Goal: Complete application form: Complete application form

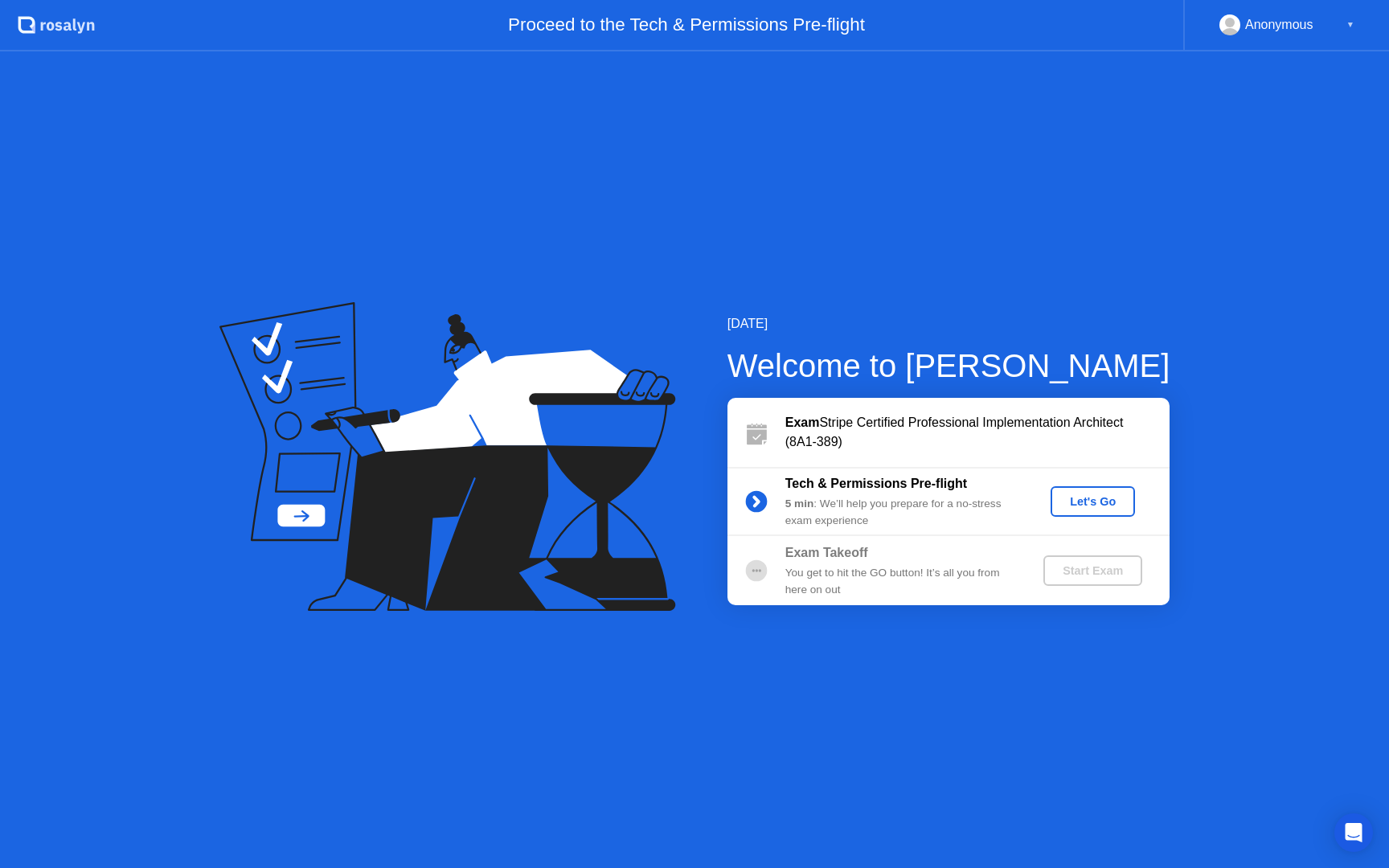
click at [1352, 26] on div "▼" at bounding box center [1350, 25] width 8 height 21
click at [1103, 492] on button "Let's Go" at bounding box center [1092, 502] width 84 height 31
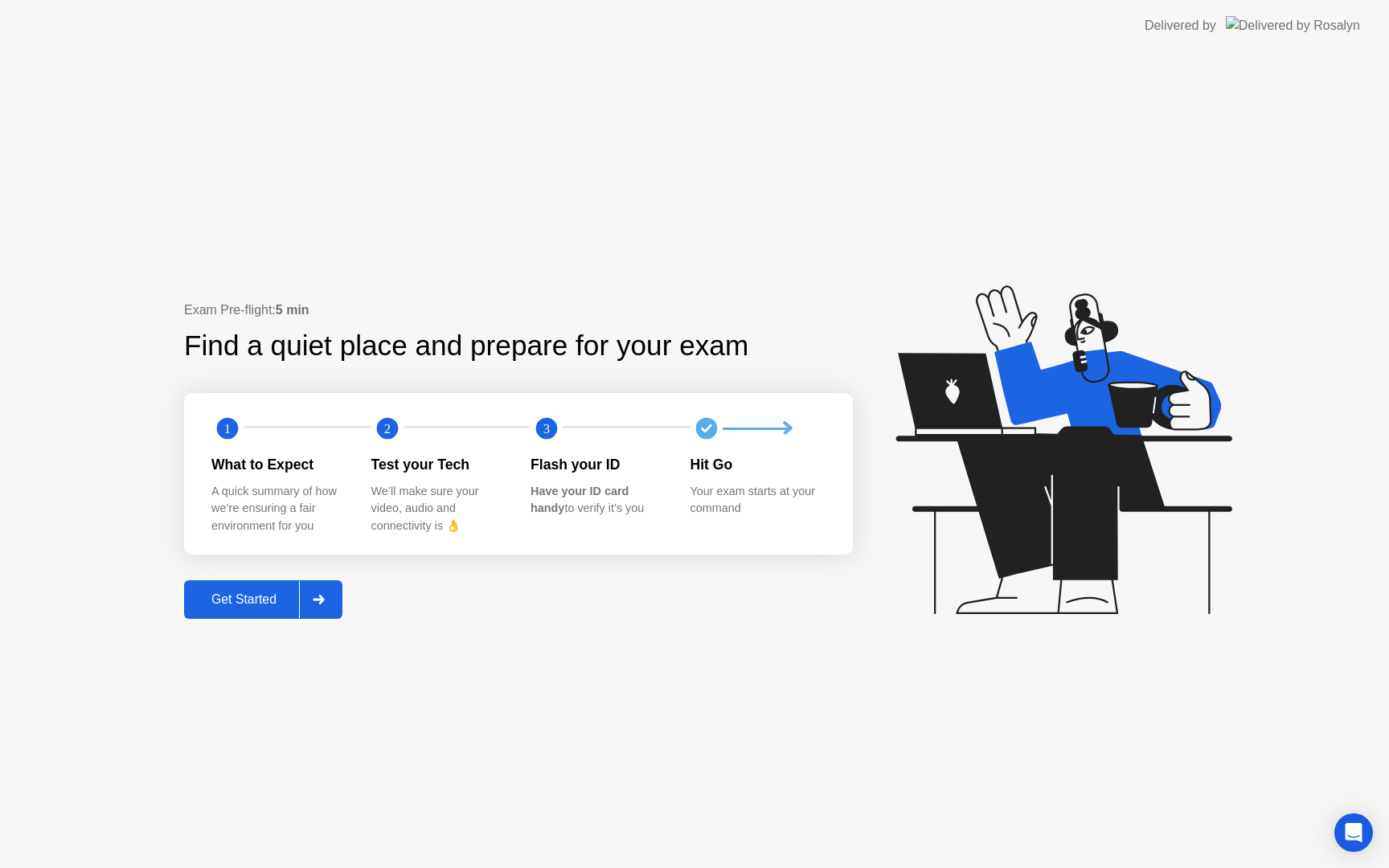
click at [322, 601] on icon at bounding box center [318, 599] width 11 height 9
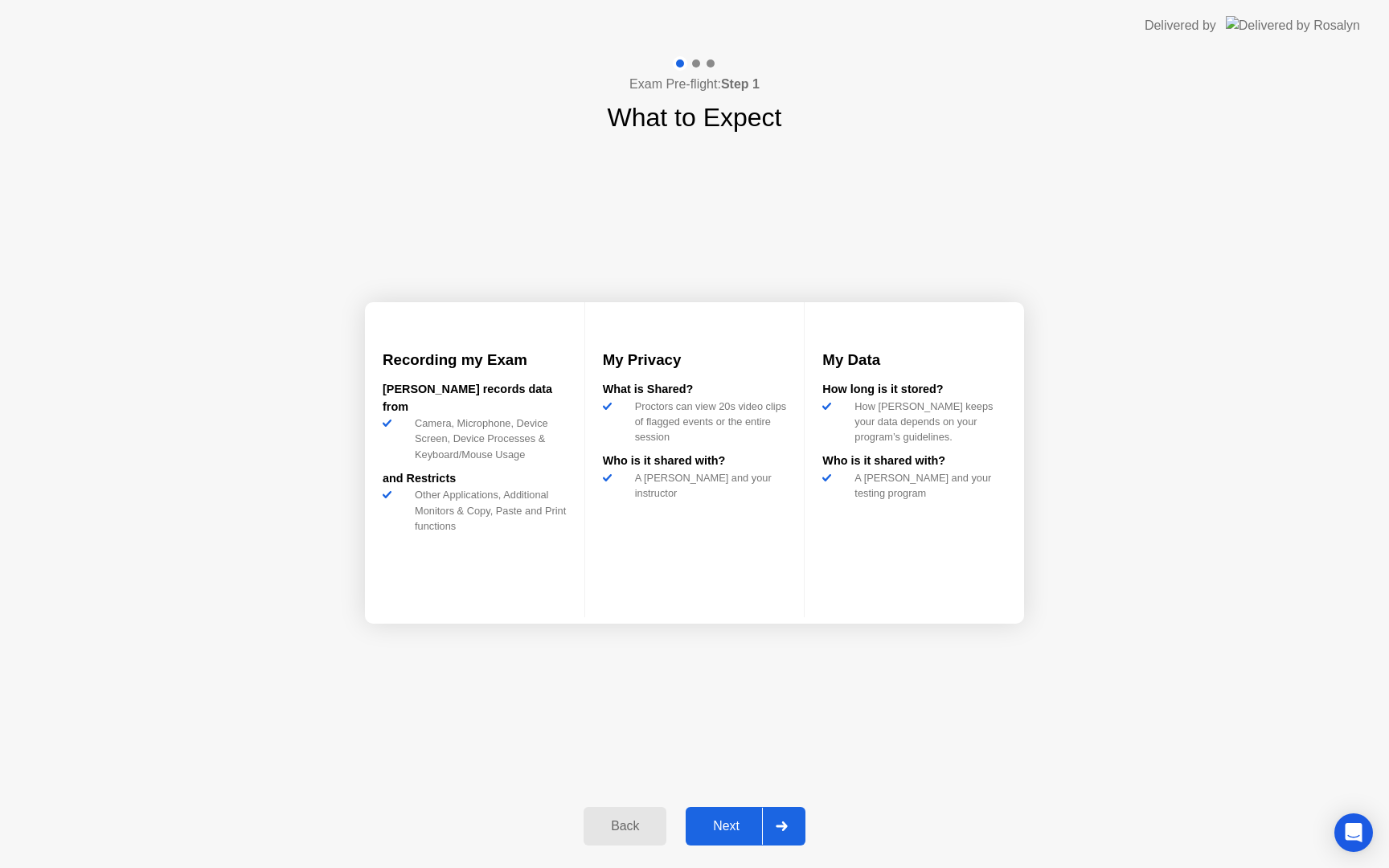
click at [780, 831] on icon at bounding box center [782, 825] width 12 height 9
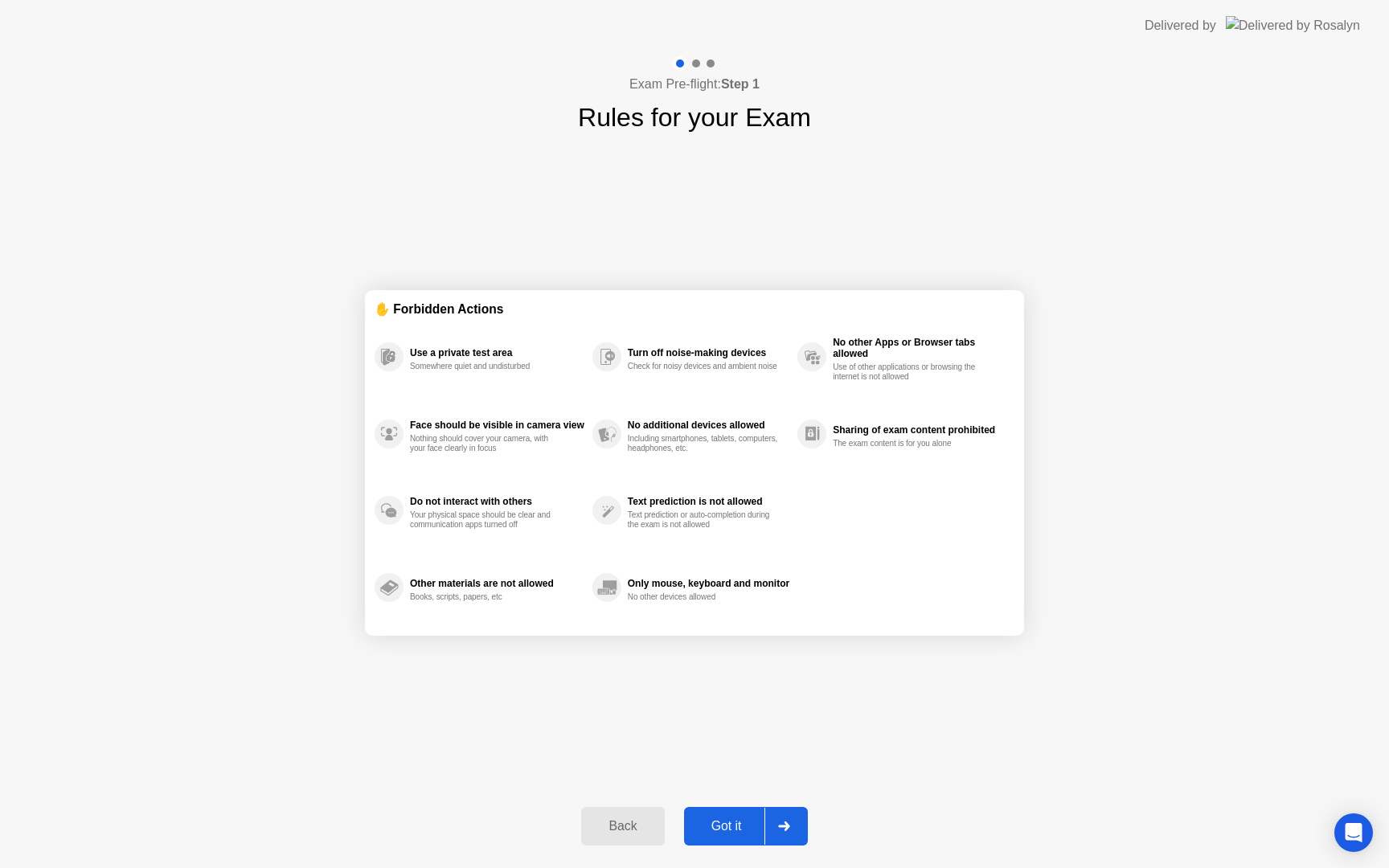
click at [791, 828] on div at bounding box center [783, 826] width 38 height 37
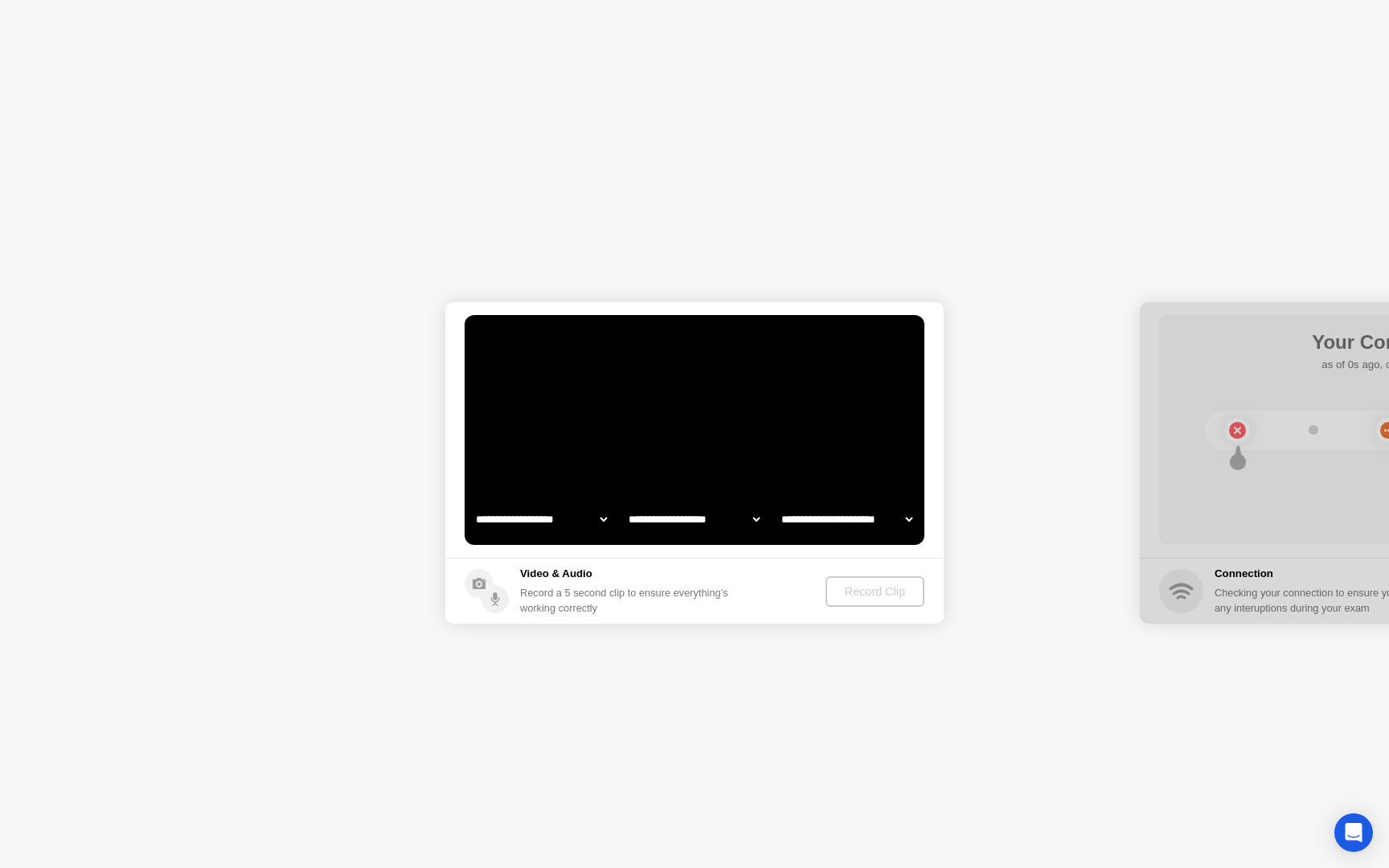
select select "**********"
select select "*******"
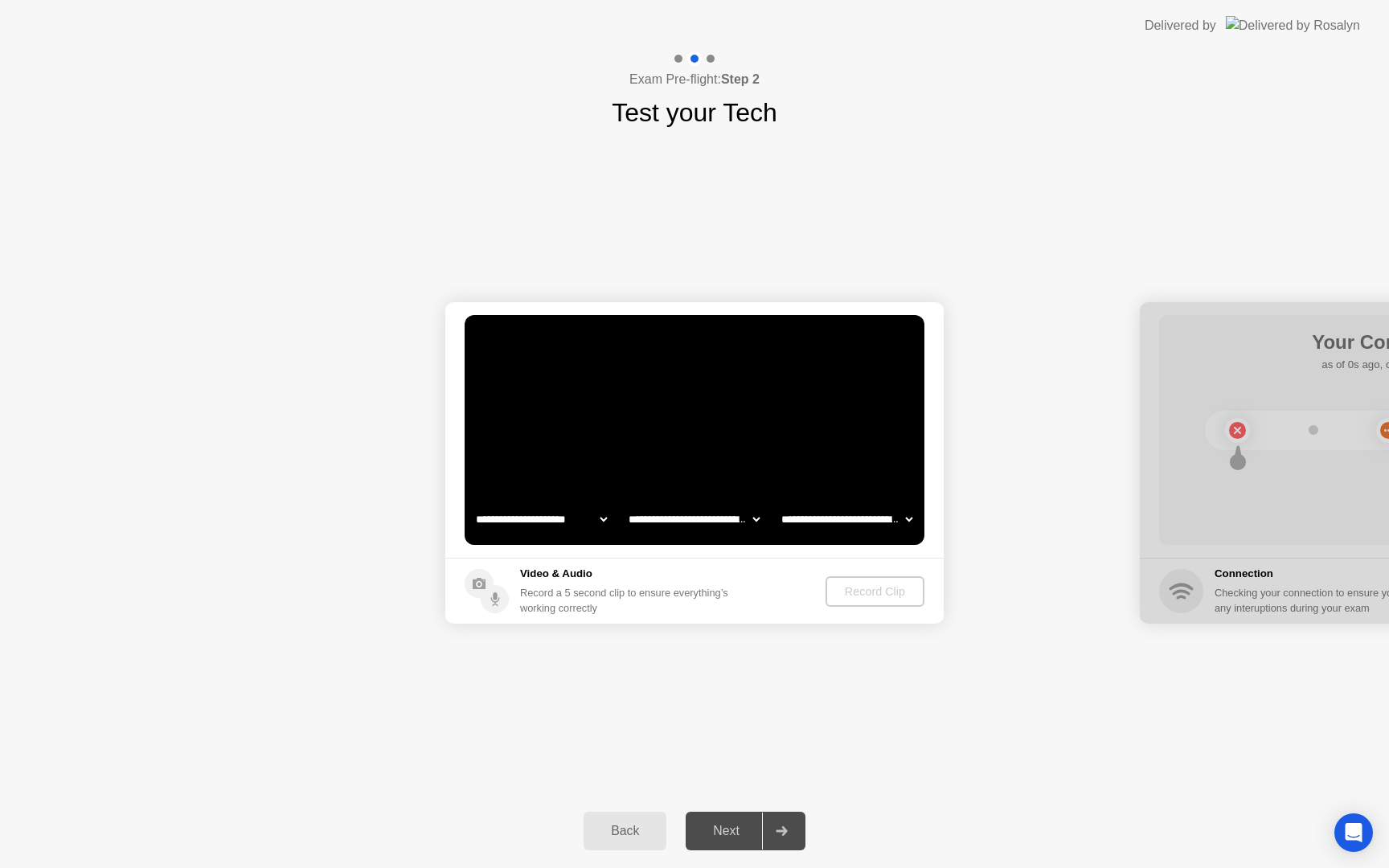
click at [579, 523] on select "**********" at bounding box center [541, 519] width 138 height 32
select select "**********"
click at [763, 519] on div "**********" at bounding box center [694, 519] width 458 height 32
click at [757, 519] on select "**********" at bounding box center [694, 519] width 138 height 32
click at [858, 518] on select "**********" at bounding box center [847, 519] width 138 height 32
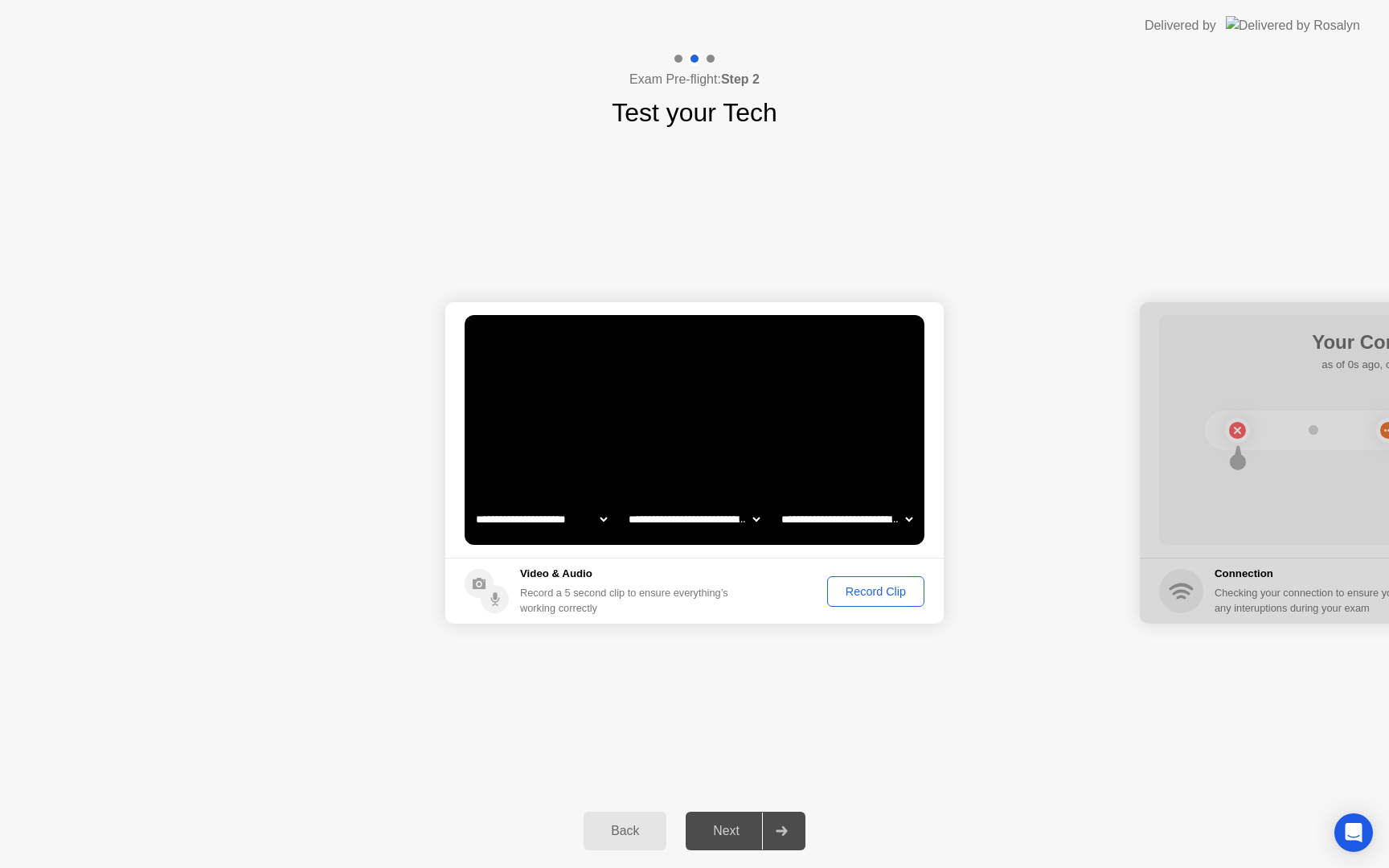
click at [845, 712] on div "**********" at bounding box center [694, 462] width 1389 height 662
click at [865, 587] on div "Record Clip" at bounding box center [876, 591] width 86 height 13
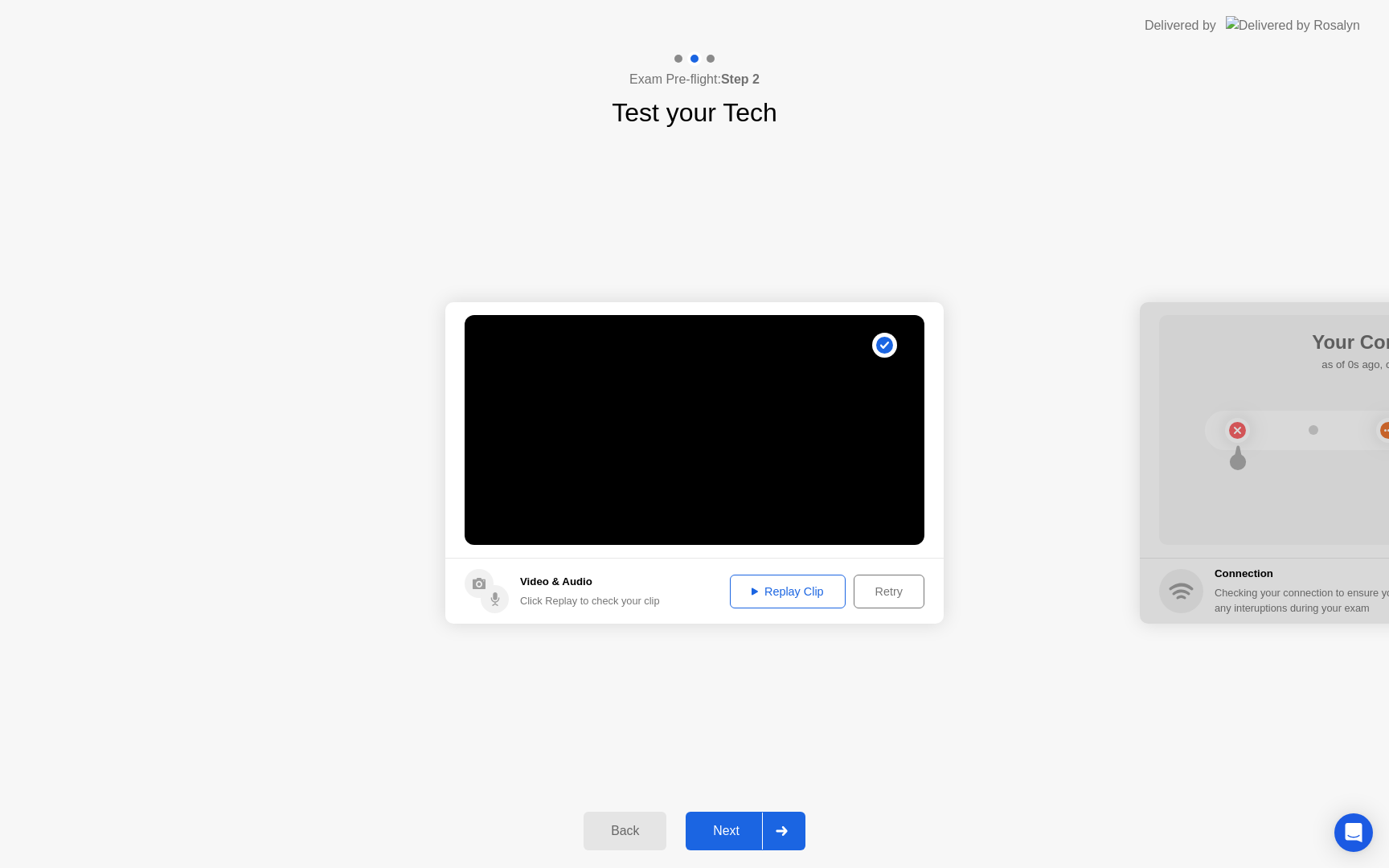
click at [786, 587] on div "Replay Clip" at bounding box center [787, 591] width 105 height 13
click at [782, 593] on div "Replay Clip" at bounding box center [787, 591] width 105 height 13
click at [781, 836] on icon at bounding box center [782, 831] width 12 height 9
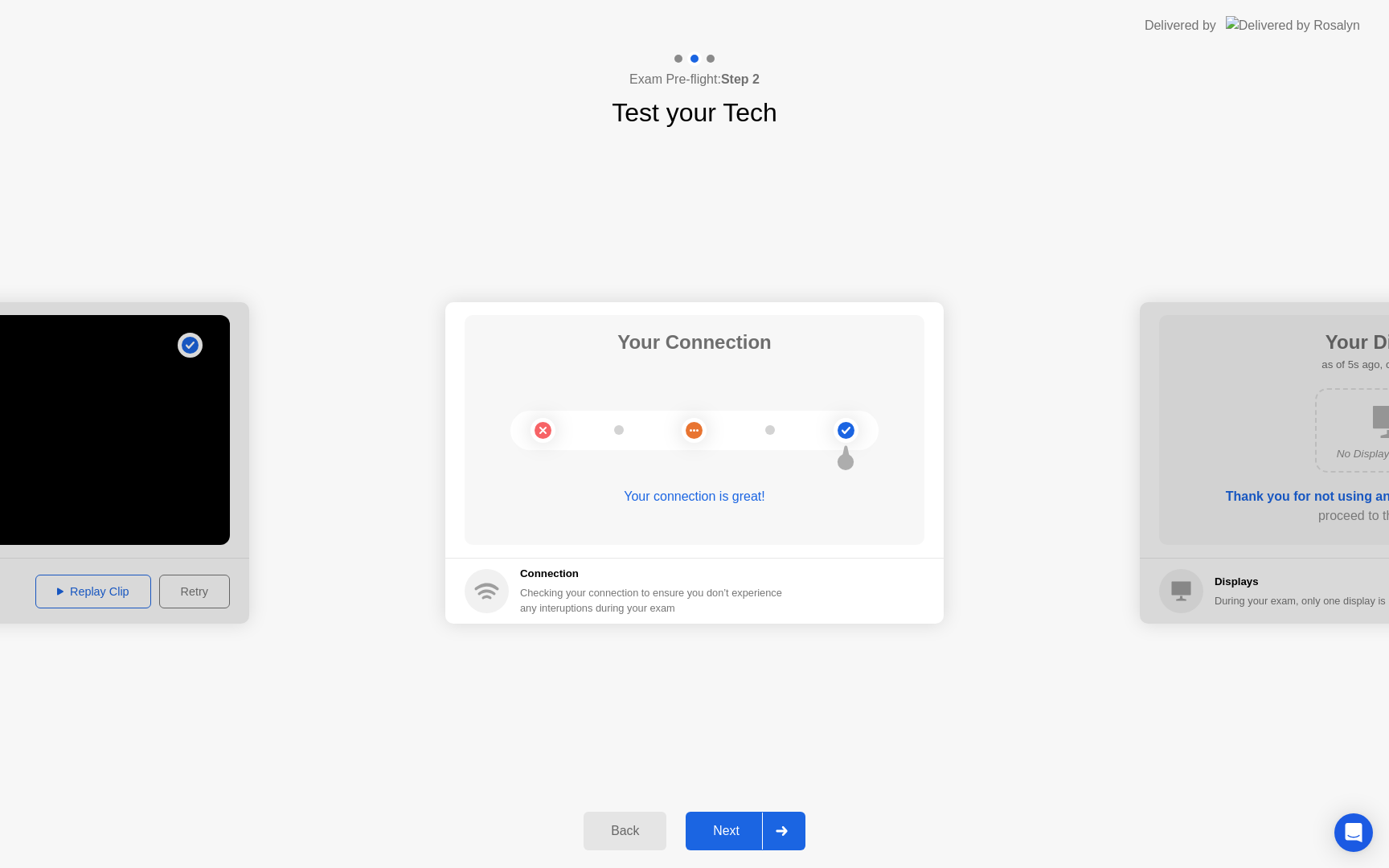
click at [785, 831] on icon at bounding box center [781, 831] width 11 height 9
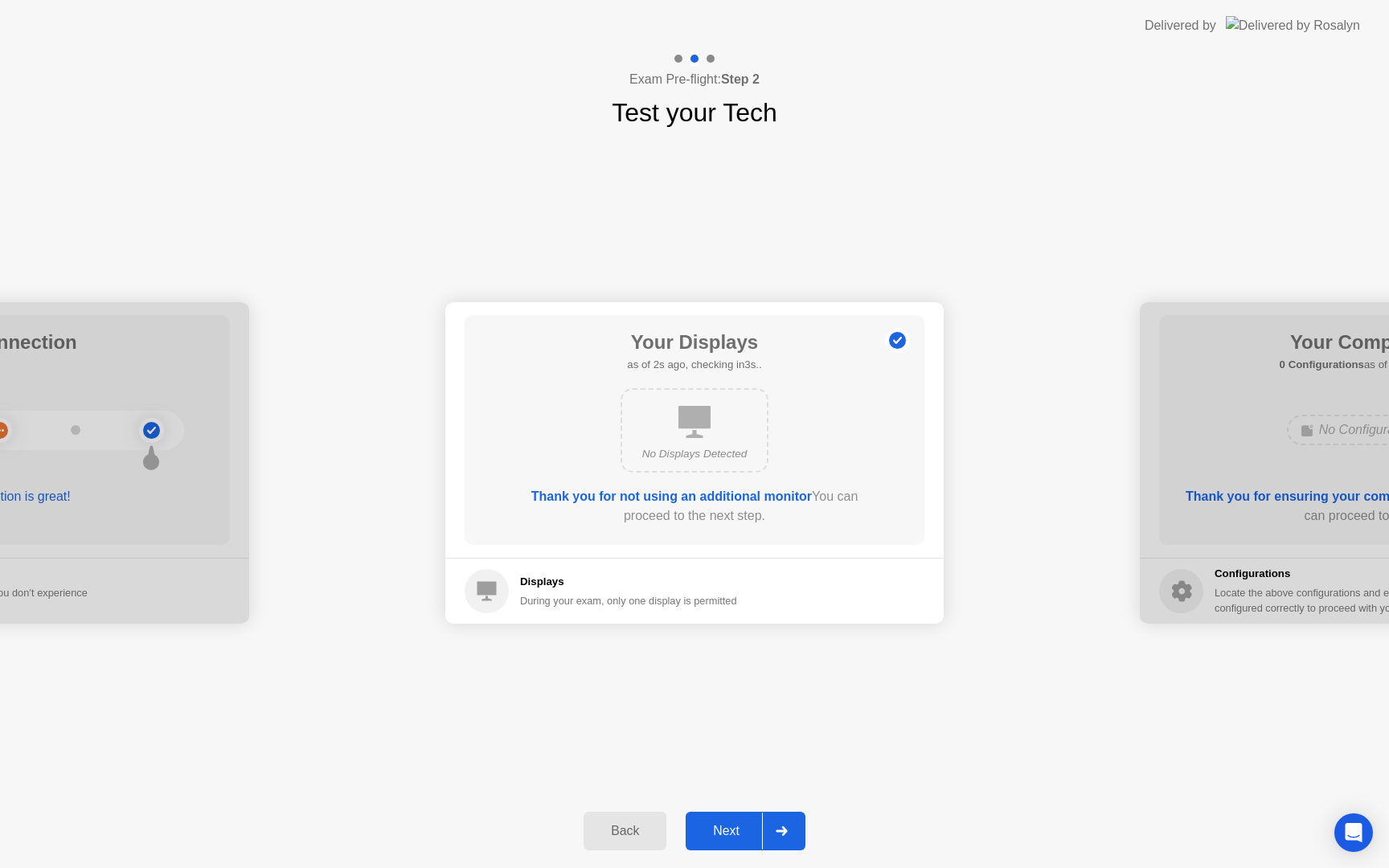
click at [774, 832] on div at bounding box center [780, 831] width 38 height 37
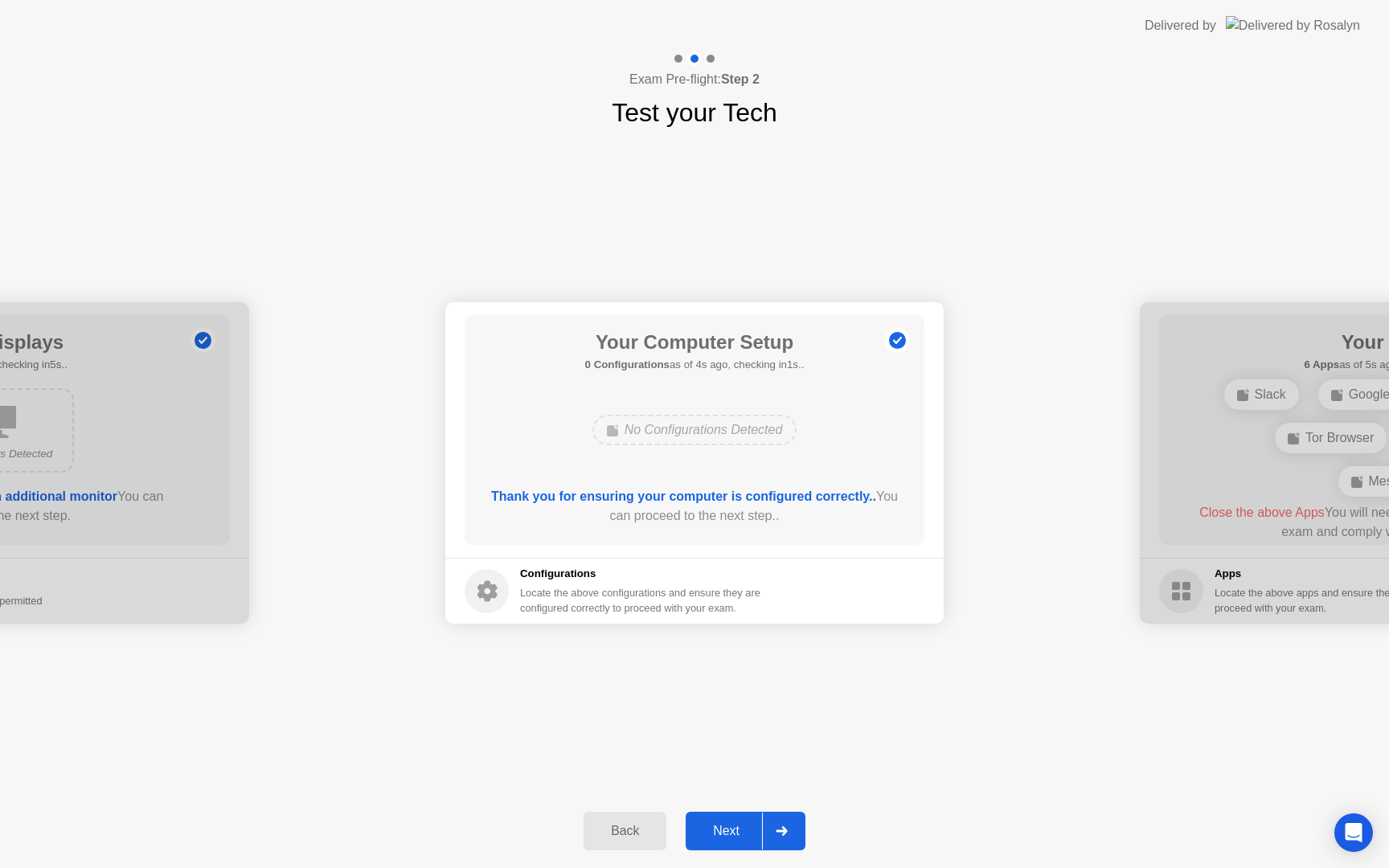
click at [783, 831] on icon at bounding box center [781, 831] width 11 height 9
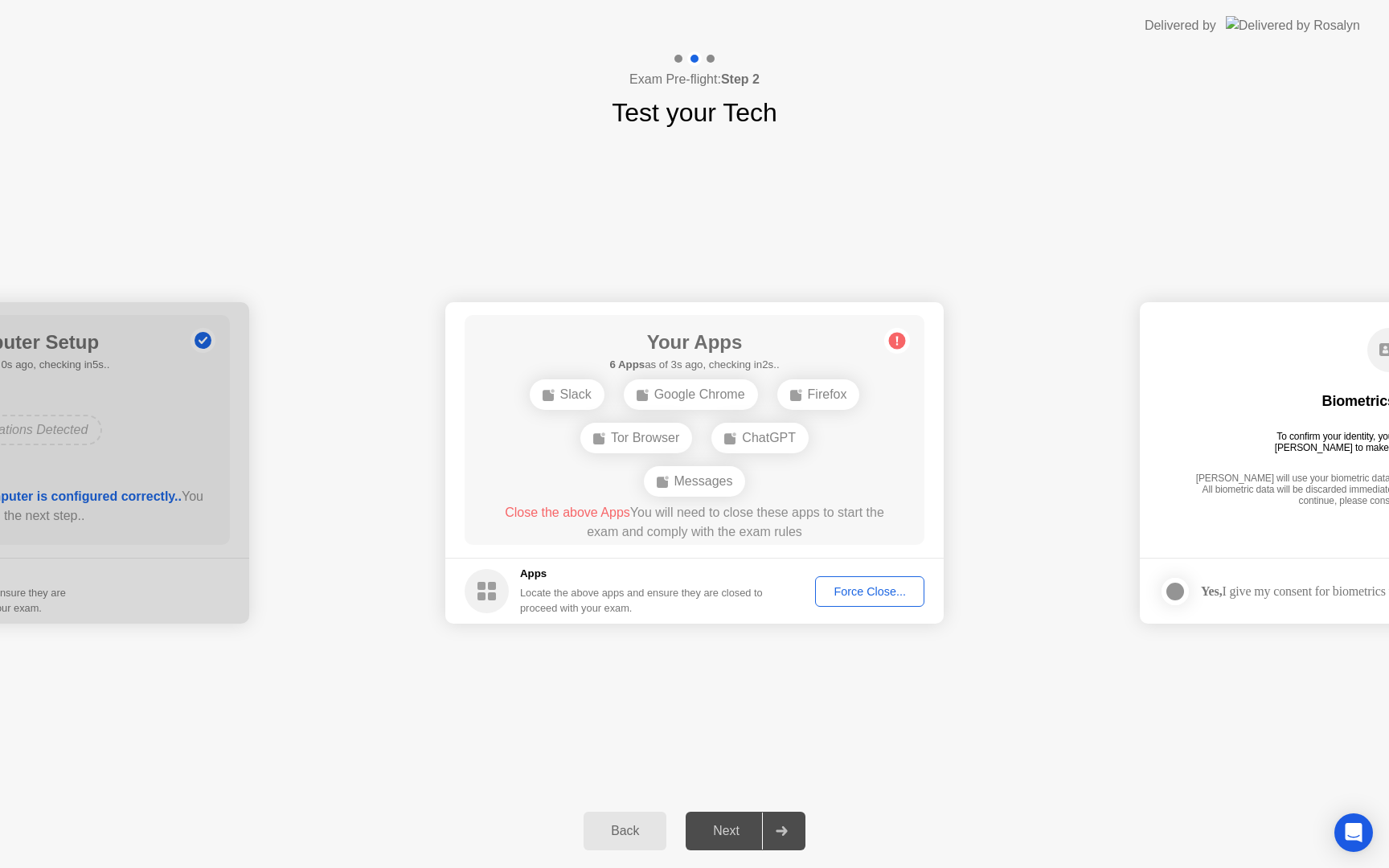
click at [865, 594] on div "Force Close..." at bounding box center [870, 591] width 98 height 13
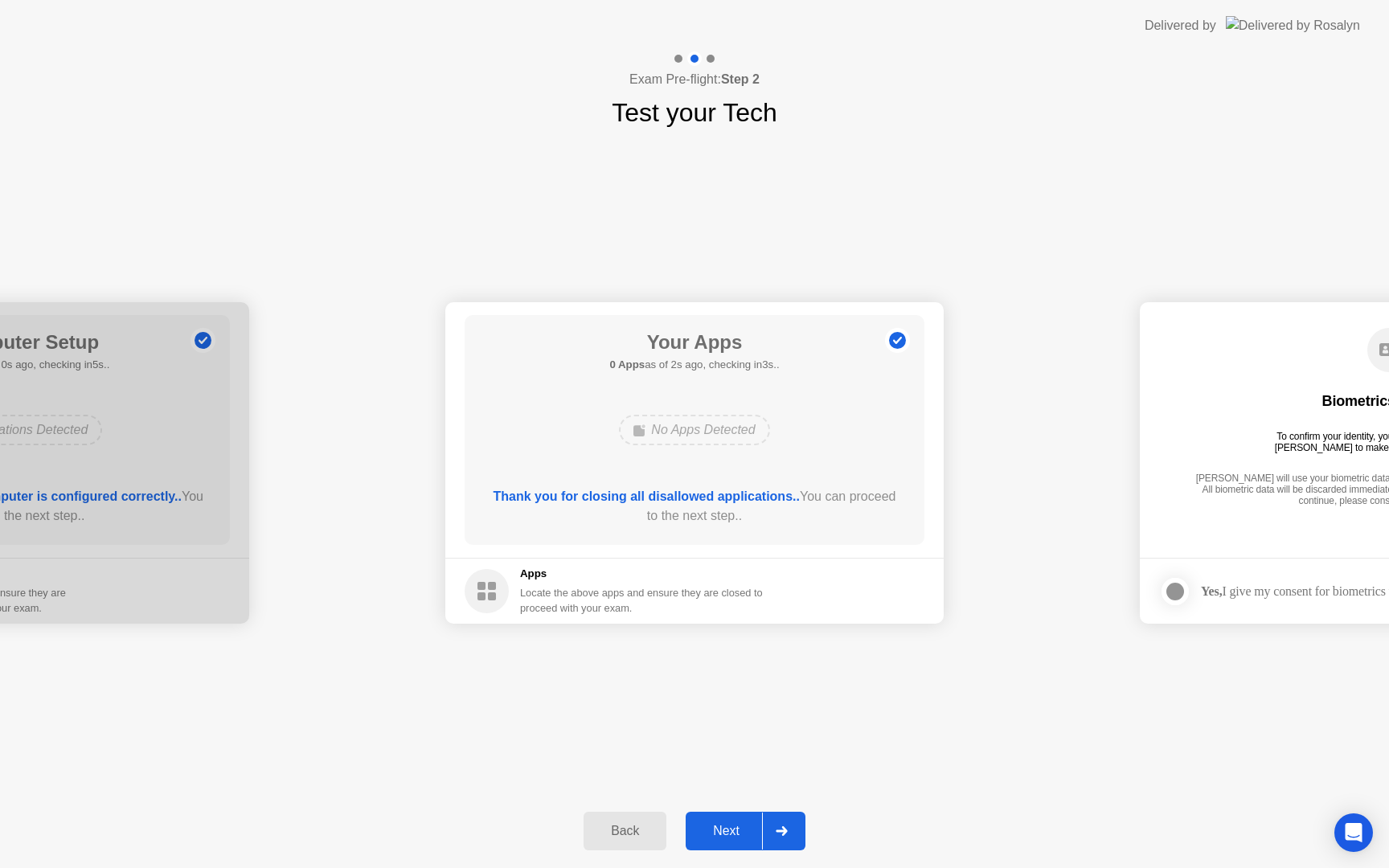
click at [784, 836] on div at bounding box center [780, 831] width 38 height 37
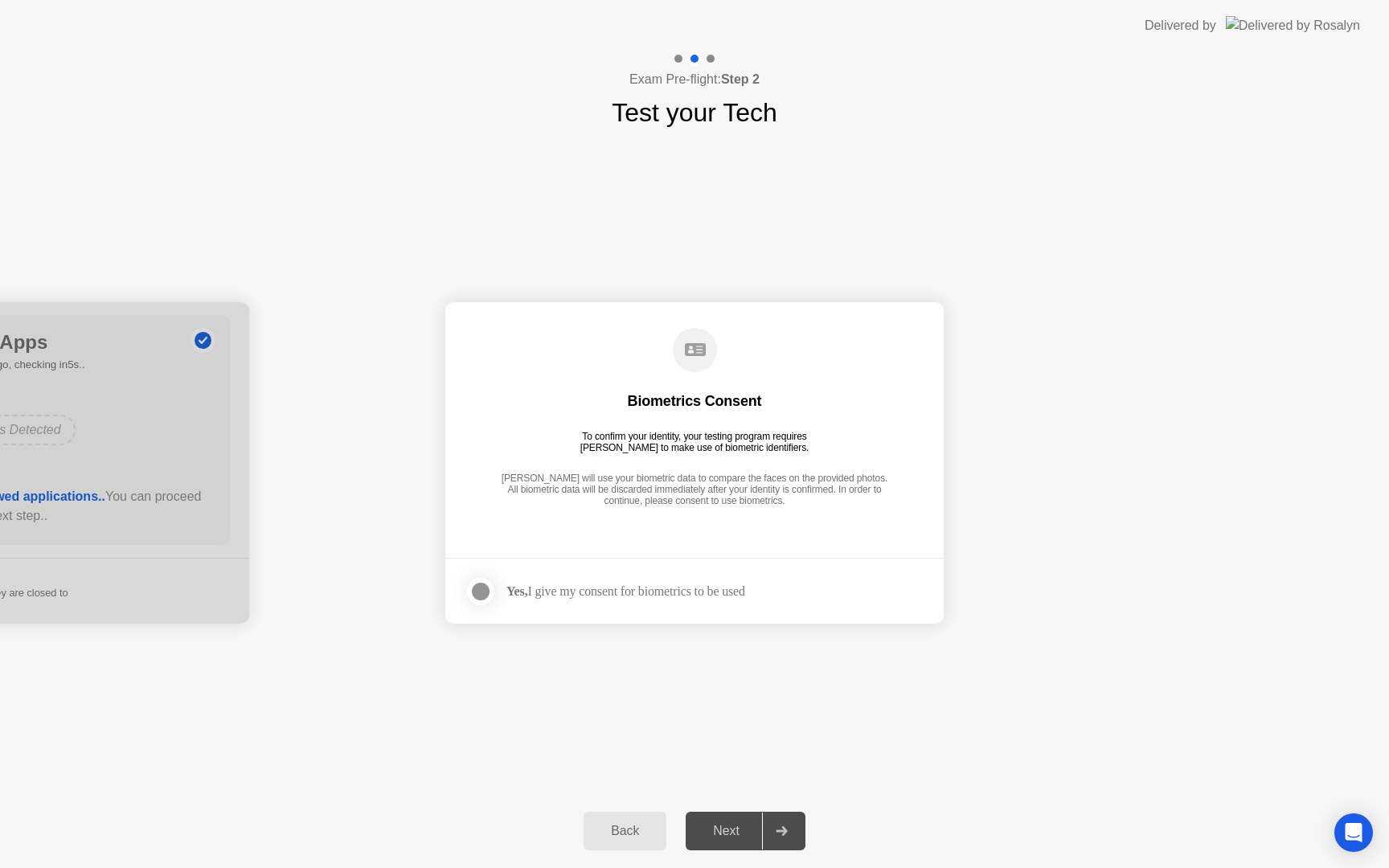
click at [480, 593] on div at bounding box center [480, 592] width 20 height 20
click at [789, 829] on div at bounding box center [780, 831] width 38 height 37
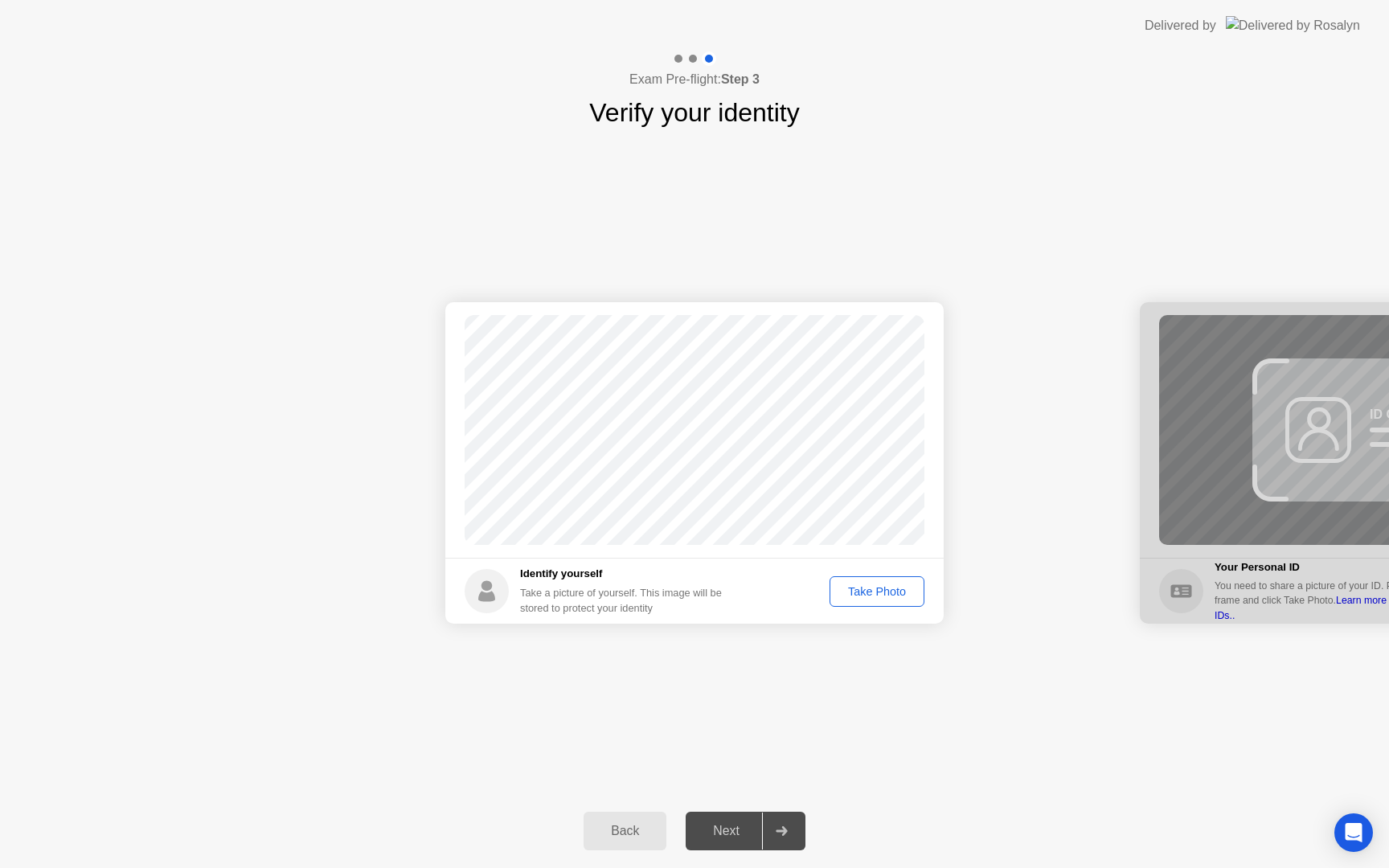
click at [881, 585] on div "Take Photo" at bounding box center [877, 591] width 83 height 13
click at [790, 831] on div at bounding box center [780, 831] width 38 height 37
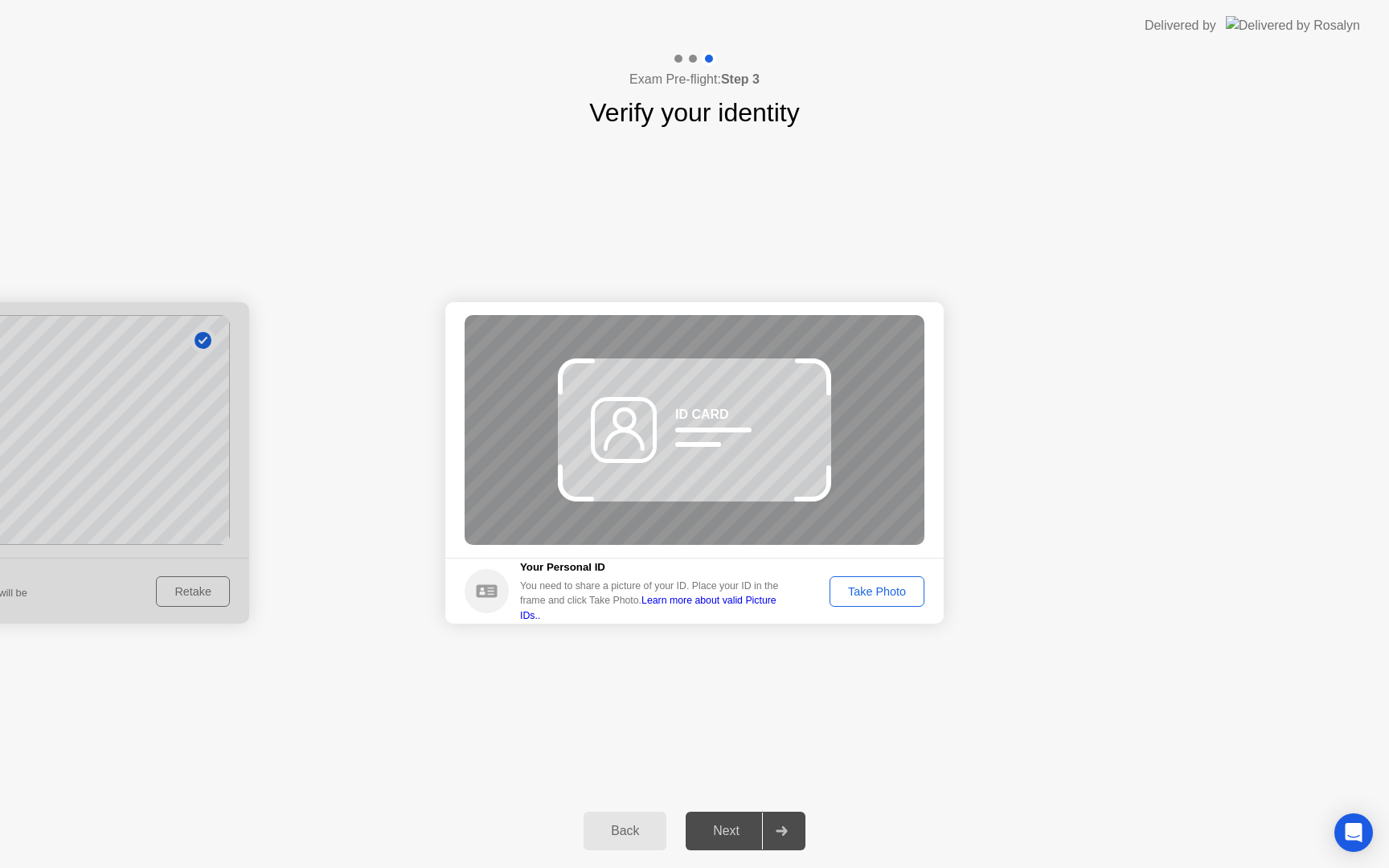
drag, startPoint x: 564, startPoint y: 491, endPoint x: 647, endPoint y: 478, distance: 84.0
click at [647, 478] on div "ID CARD" at bounding box center [694, 430] width 460 height 230
click at [859, 592] on div "Take Photo" at bounding box center [877, 591] width 83 height 13
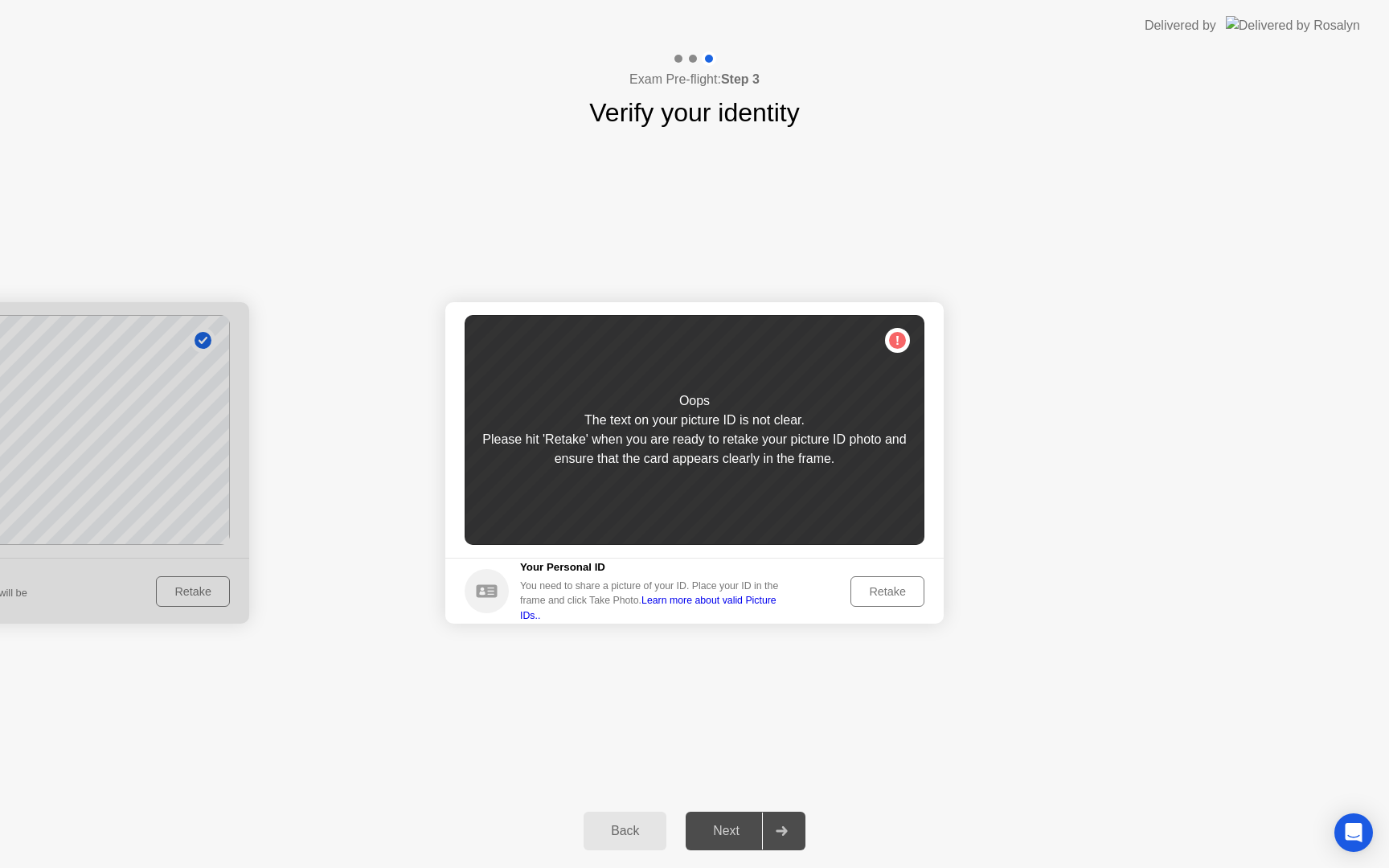
click at [870, 592] on div "Retake" at bounding box center [887, 591] width 63 height 13
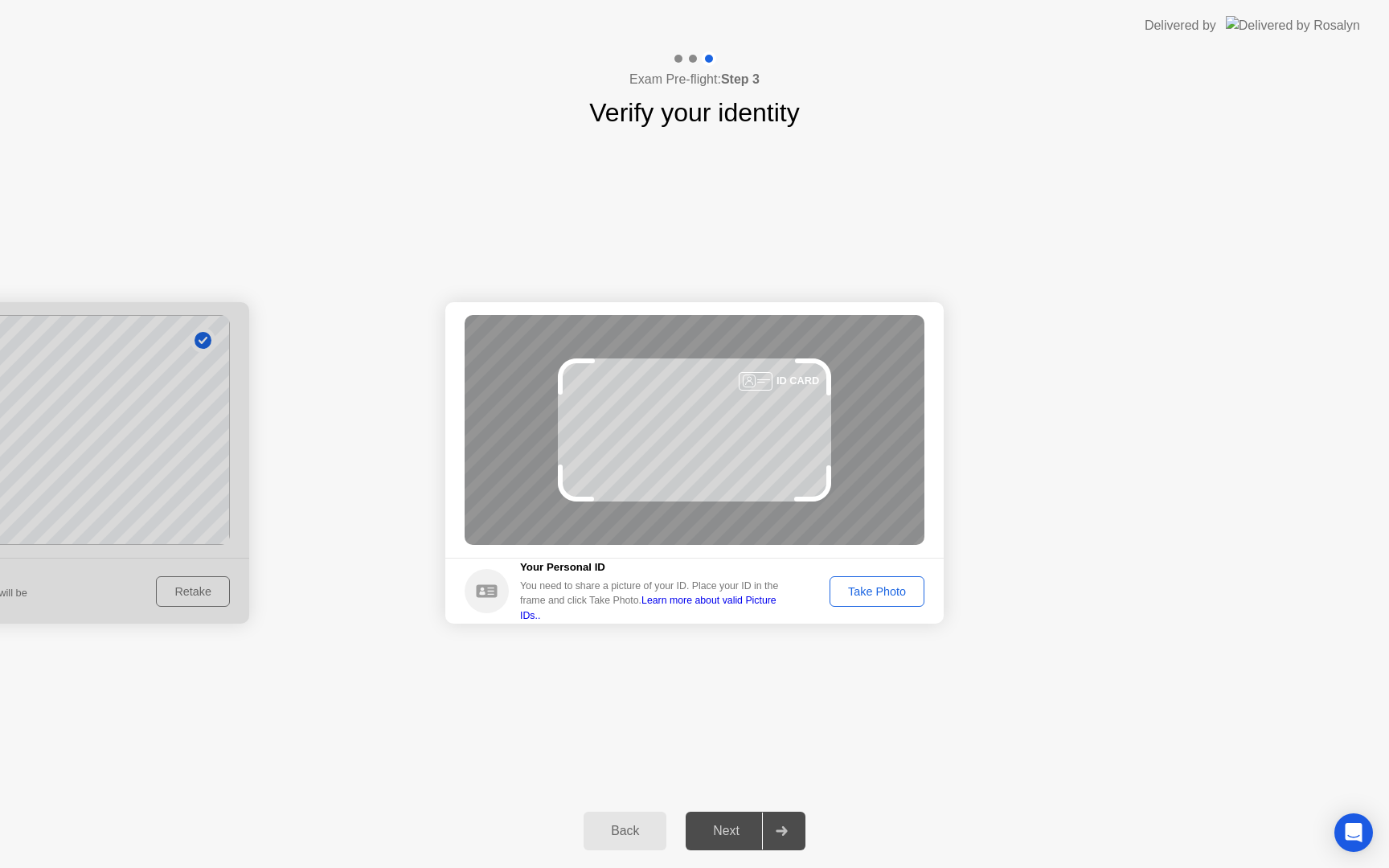
click at [873, 592] on div "Take Photo" at bounding box center [877, 591] width 83 height 13
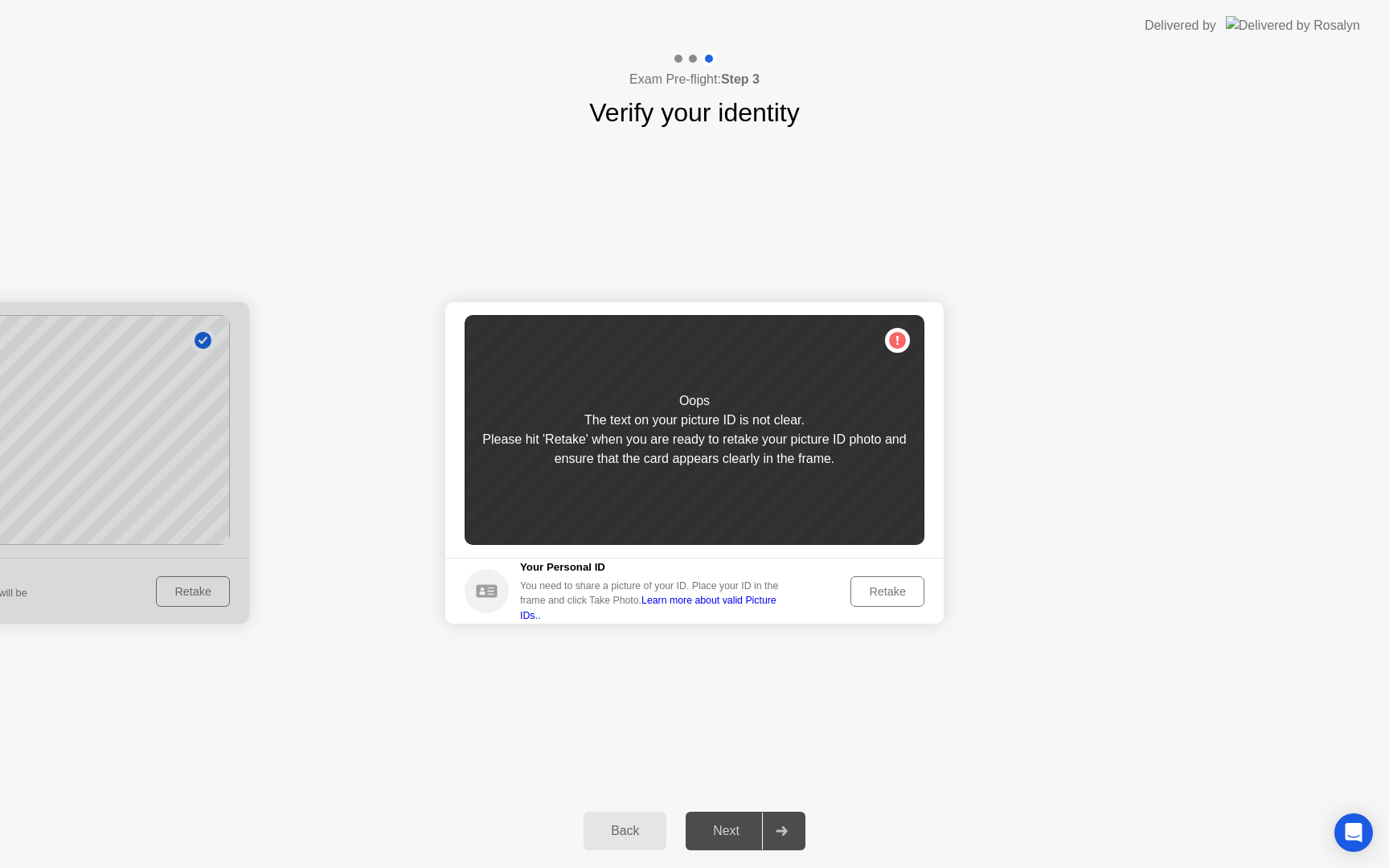
click at [873, 592] on div "Retake" at bounding box center [887, 591] width 63 height 13
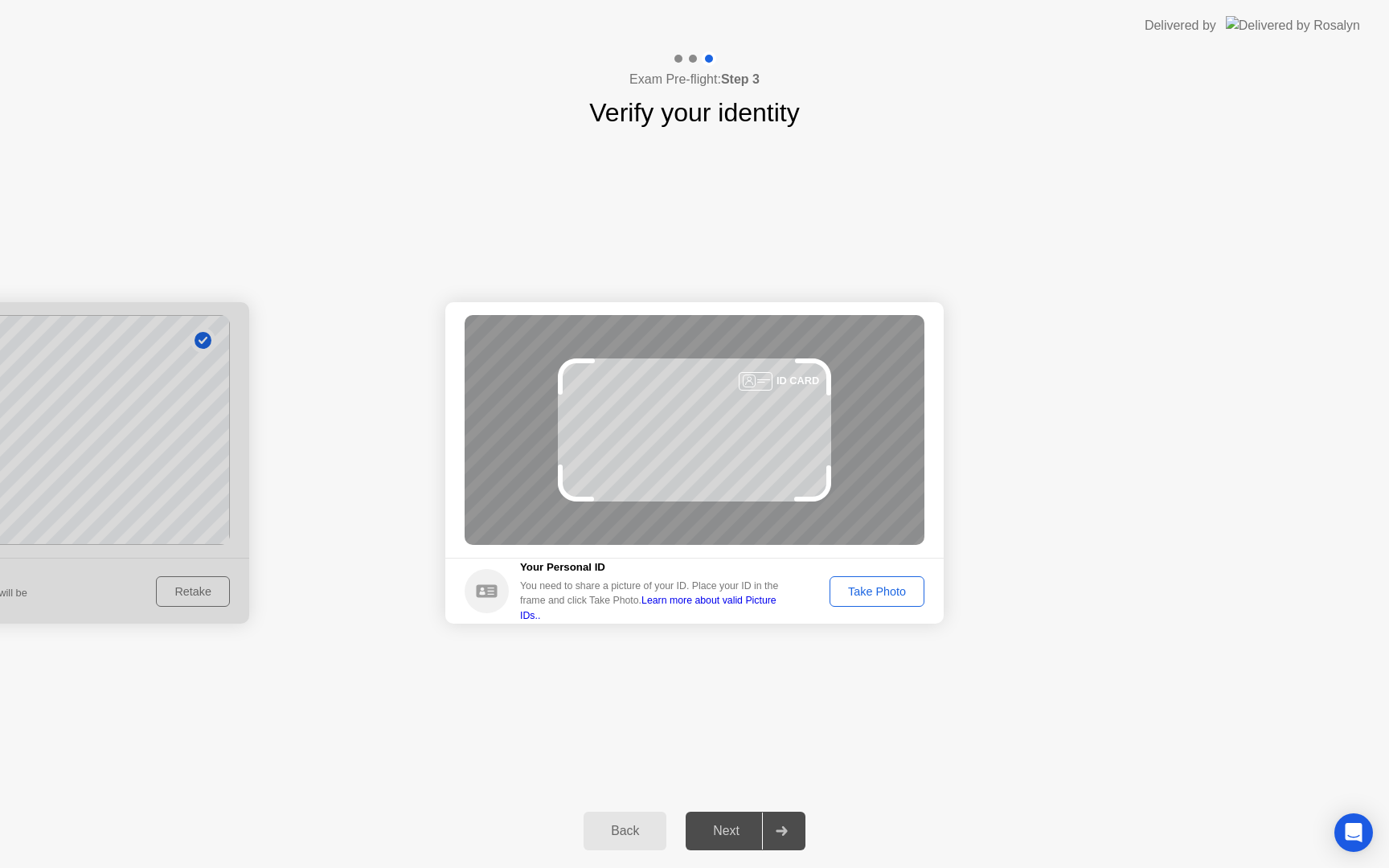
click at [879, 591] on div "Take Photo" at bounding box center [877, 591] width 83 height 13
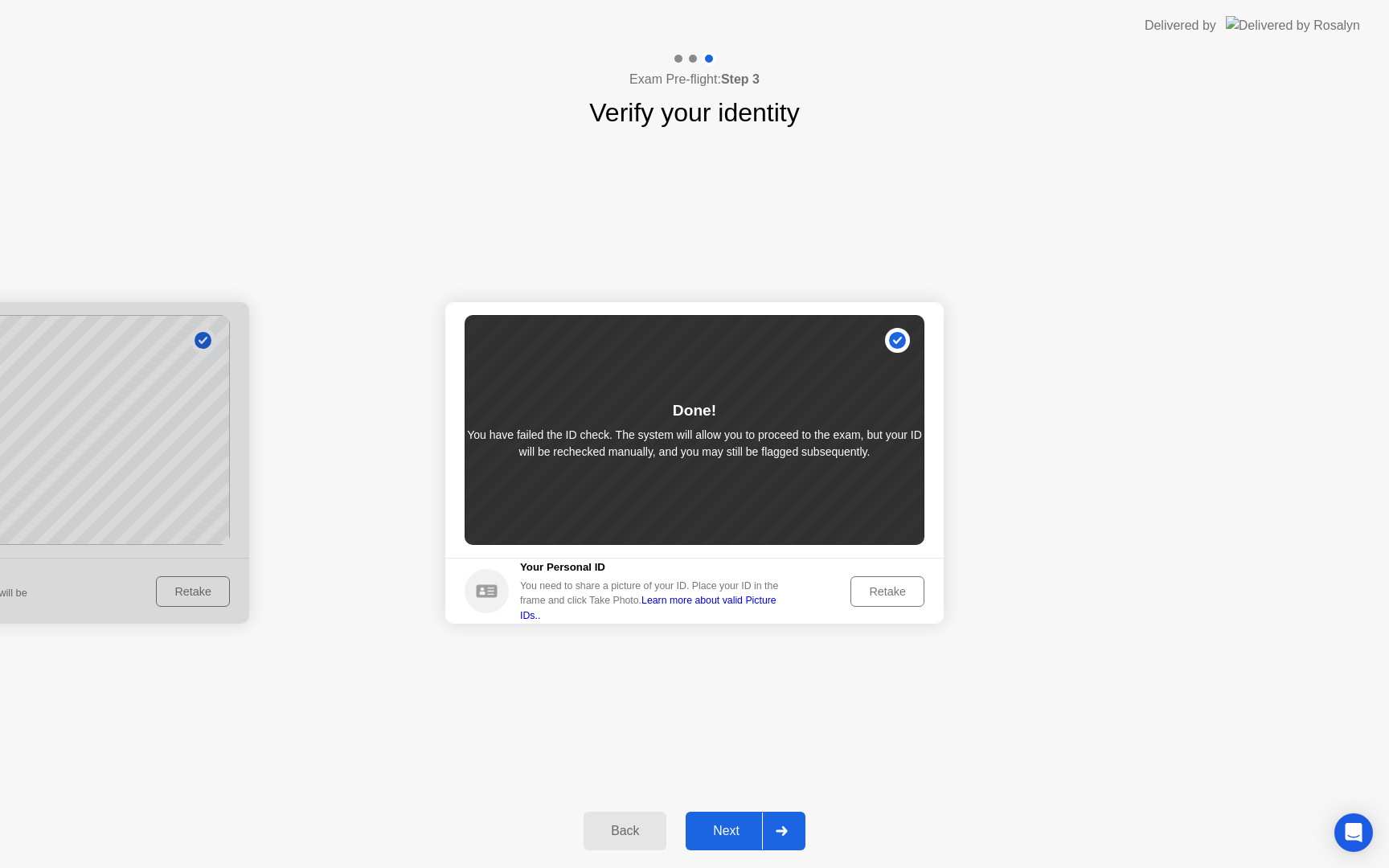
click at [784, 835] on icon at bounding box center [781, 831] width 11 height 9
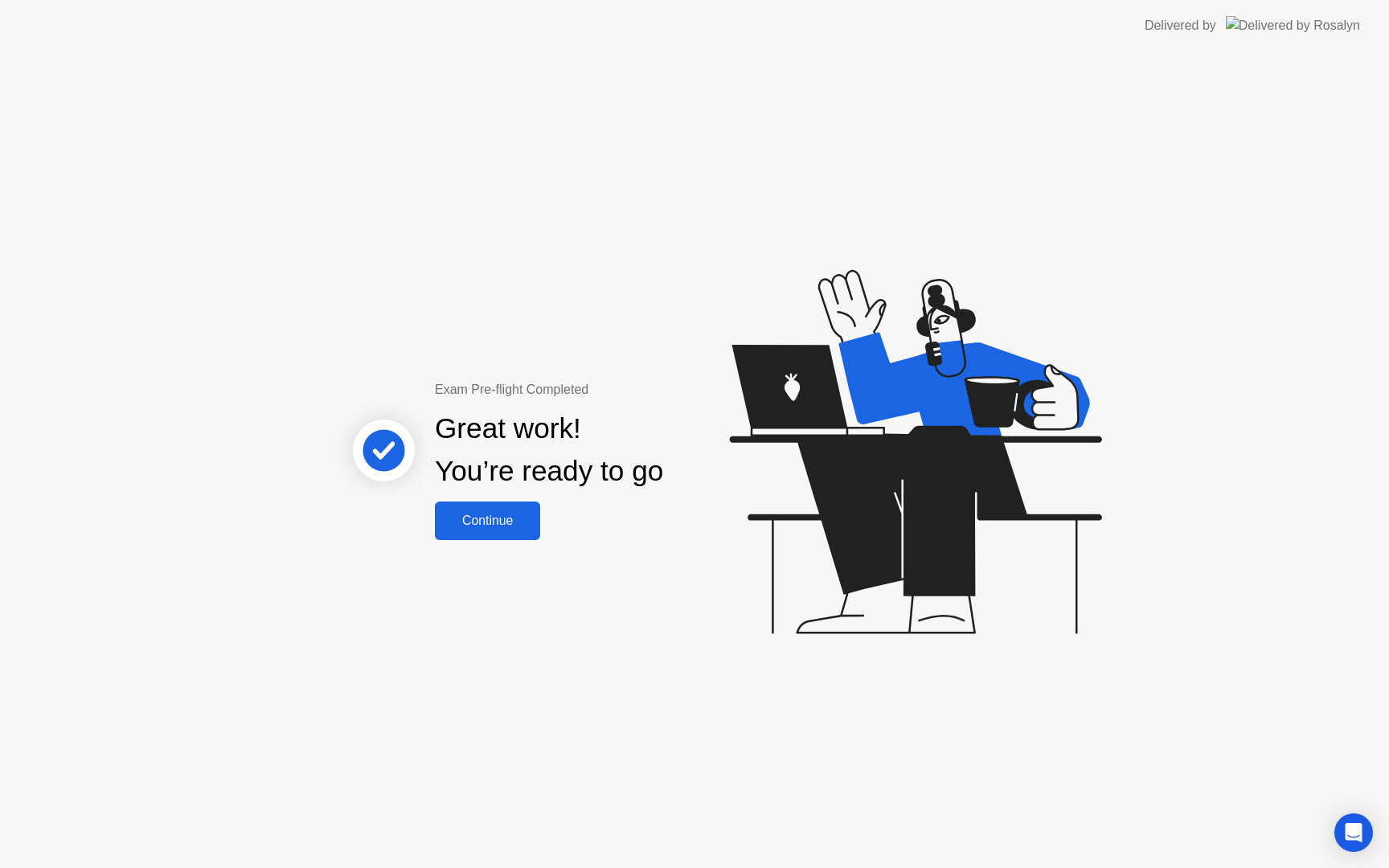
click at [477, 532] on button "Continue" at bounding box center [488, 520] width 105 height 38
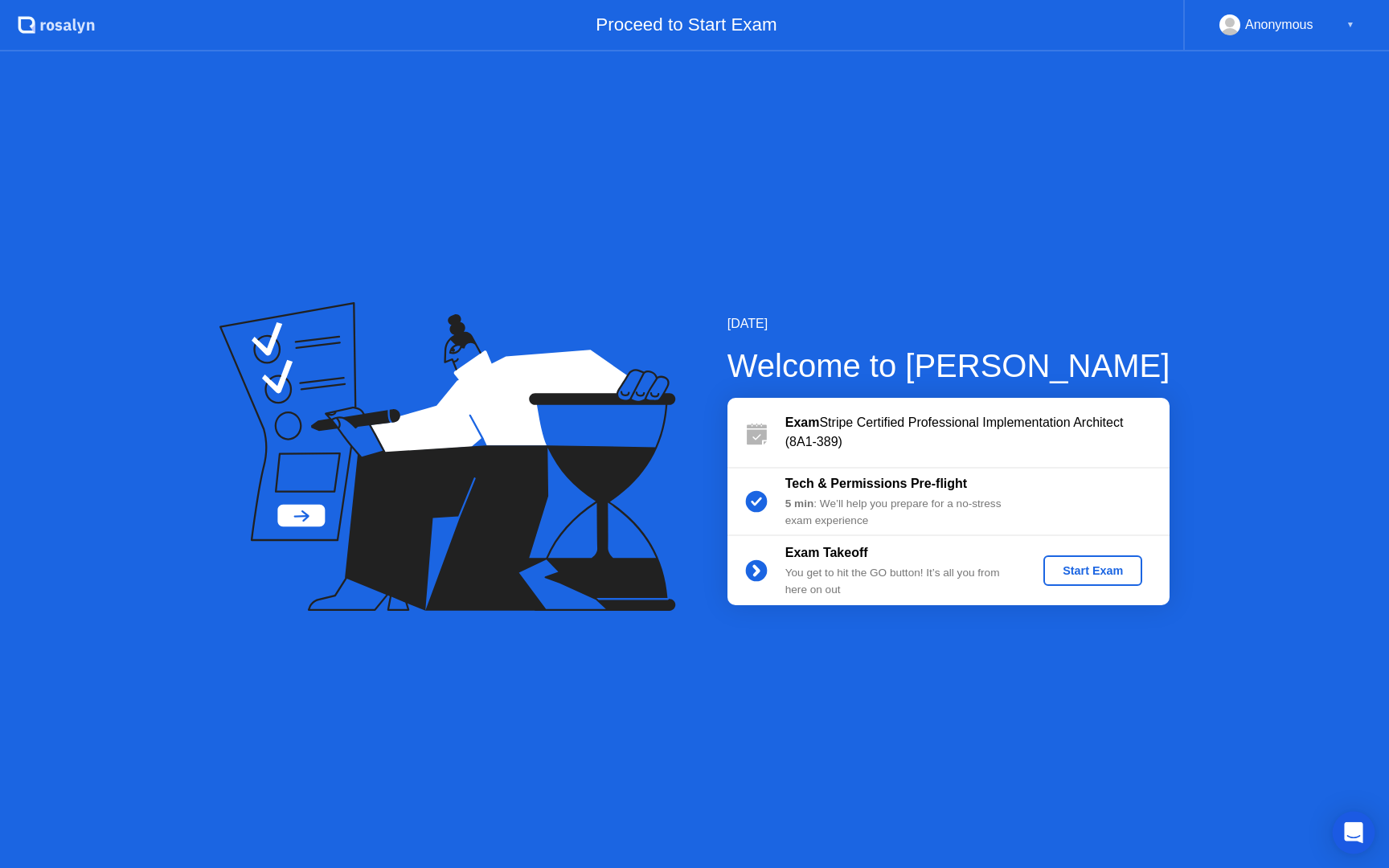
click at [1354, 834] on icon "Open Intercom Messenger" at bounding box center [1353, 832] width 19 height 21
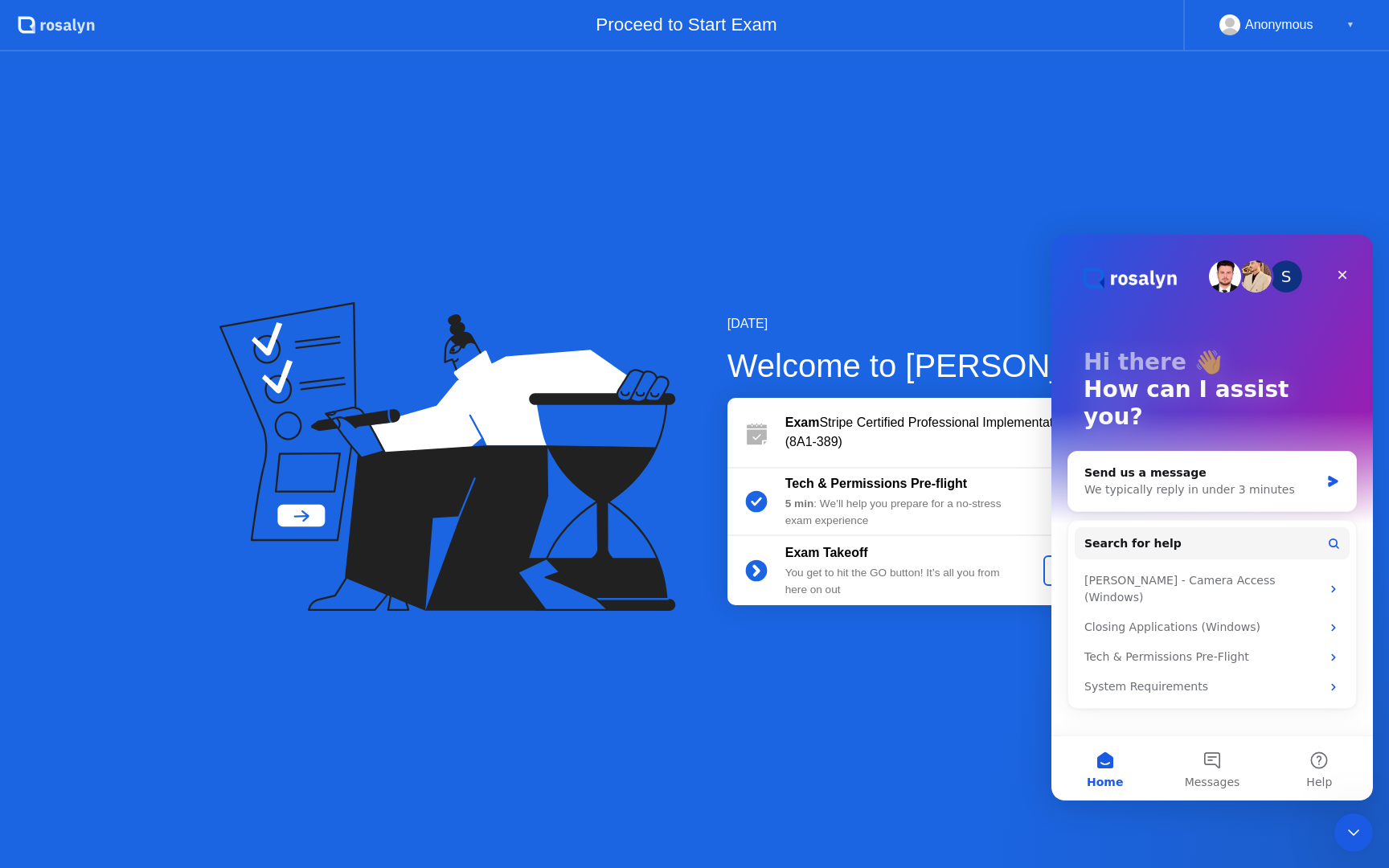
click at [893, 739] on div "September 4, 2025 Welcome to Rosalyn Exam Stripe Certified Professional Impleme…" at bounding box center [694, 460] width 1389 height 817
click at [1352, 836] on icon "Close Intercom Messenger" at bounding box center [1351, 831] width 20 height 20
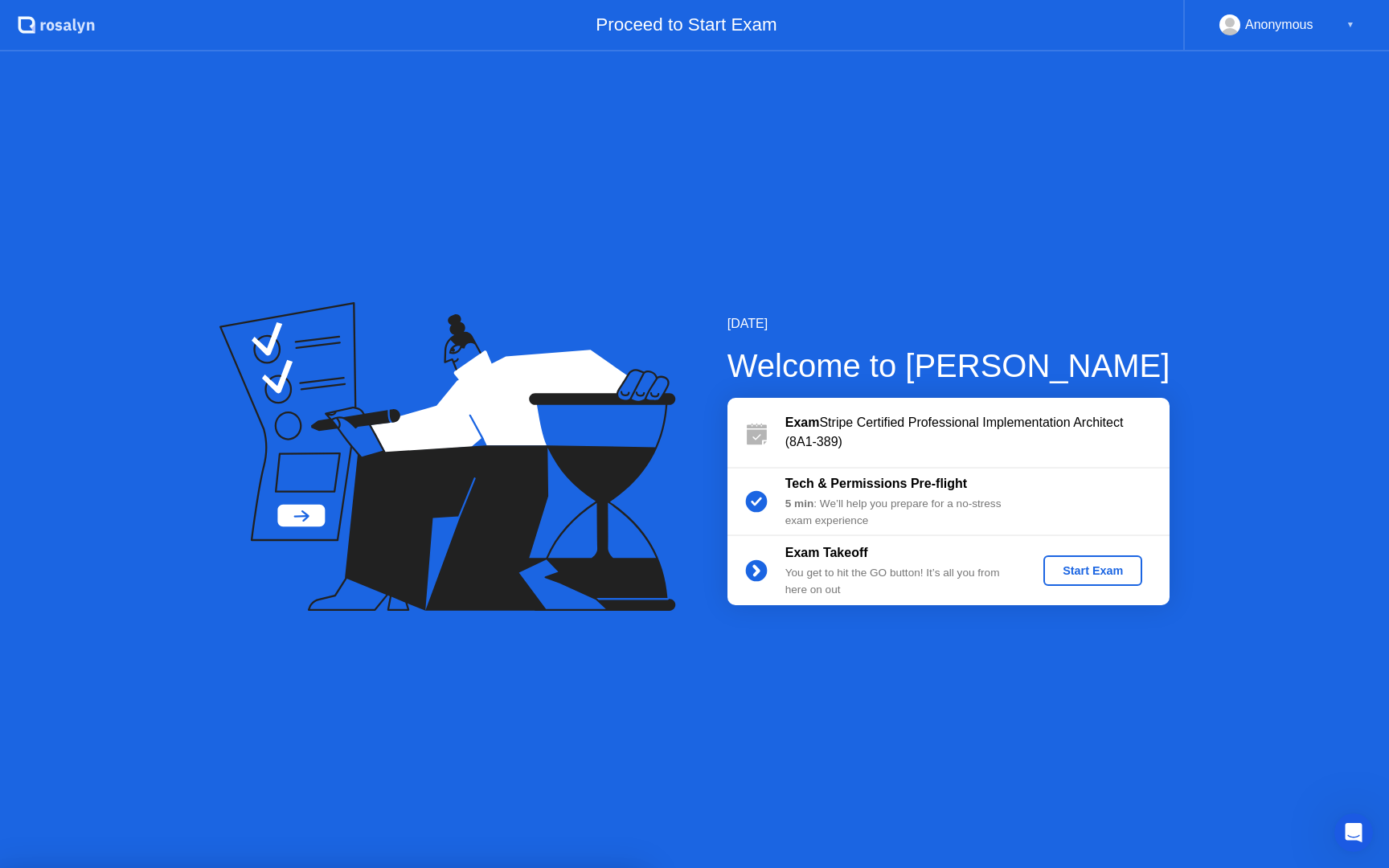
click at [1159, 867] on div at bounding box center [694, 868] width 1389 height 0
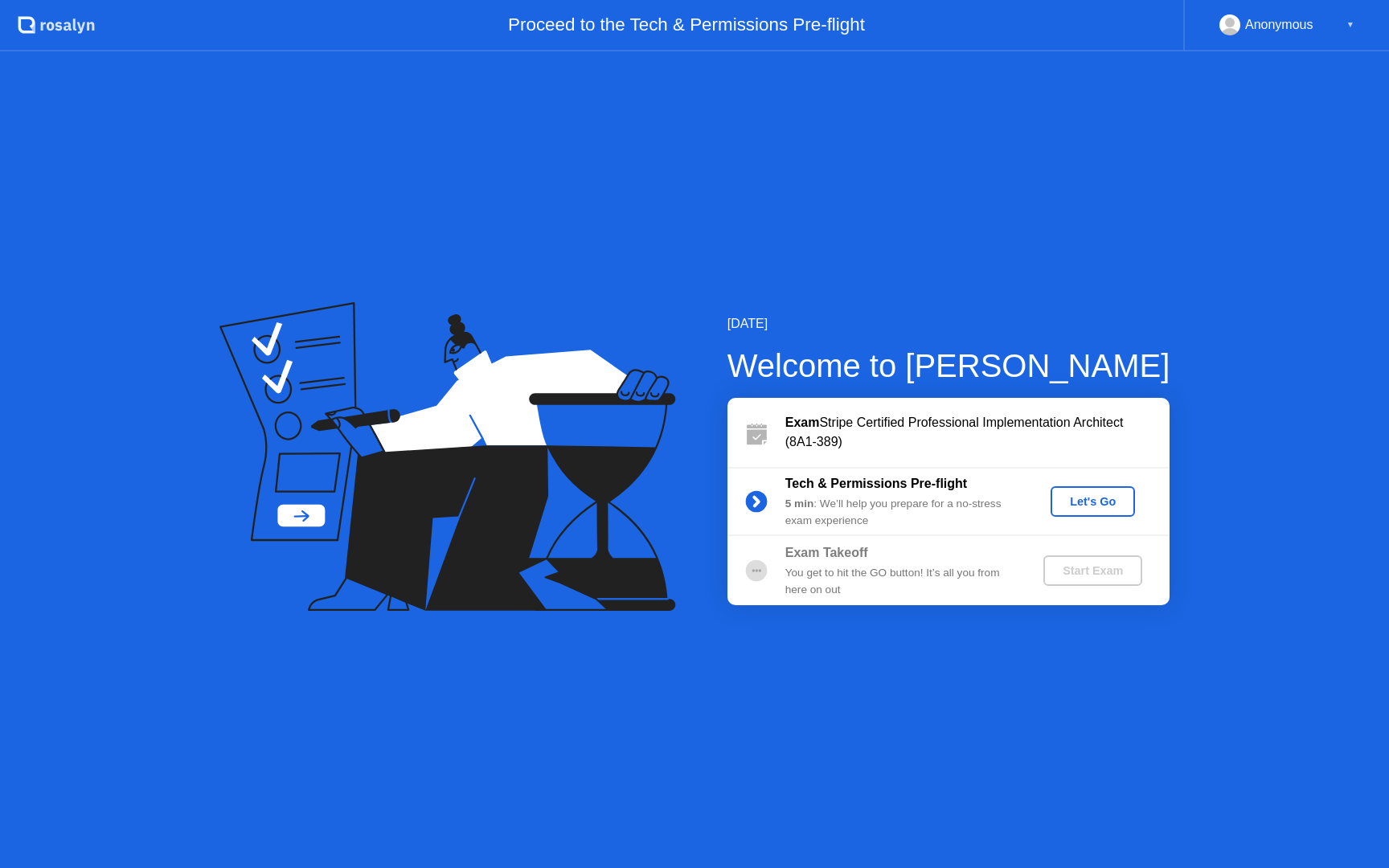
click at [1091, 502] on div "Let's Go" at bounding box center [1093, 502] width 71 height 13
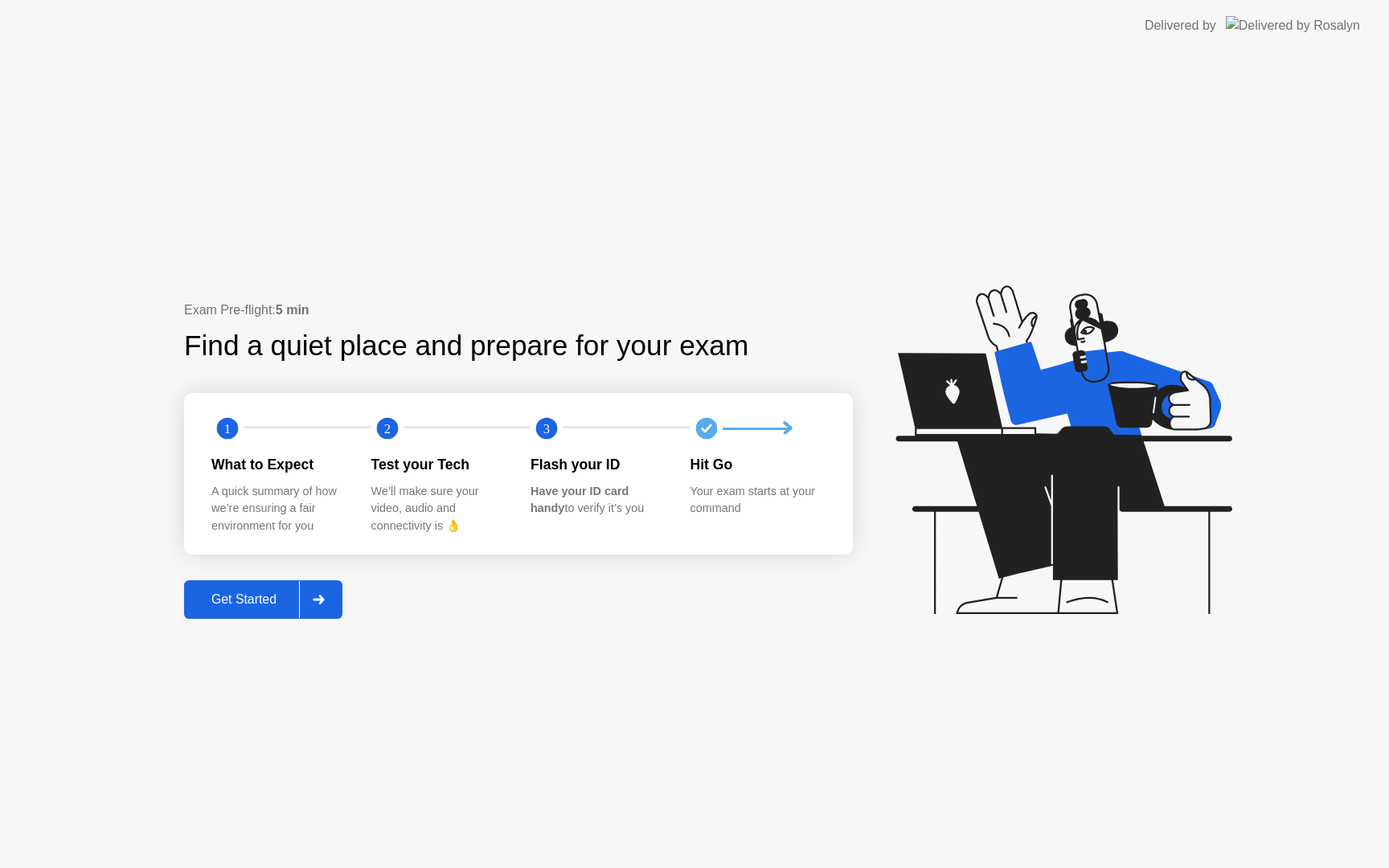
click at [330, 598] on div at bounding box center [318, 600] width 38 height 37
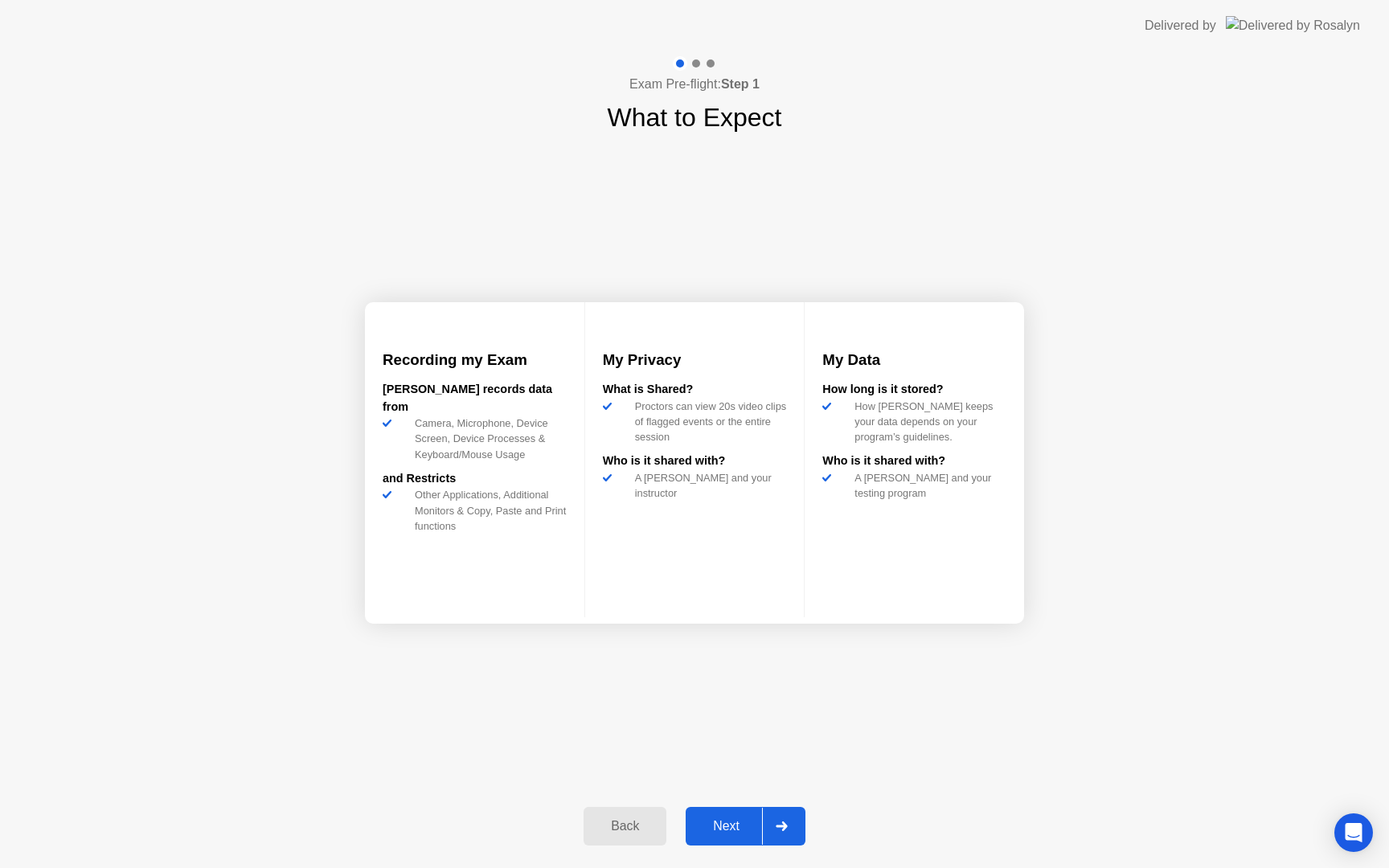
click at [787, 824] on icon at bounding box center [782, 825] width 12 height 9
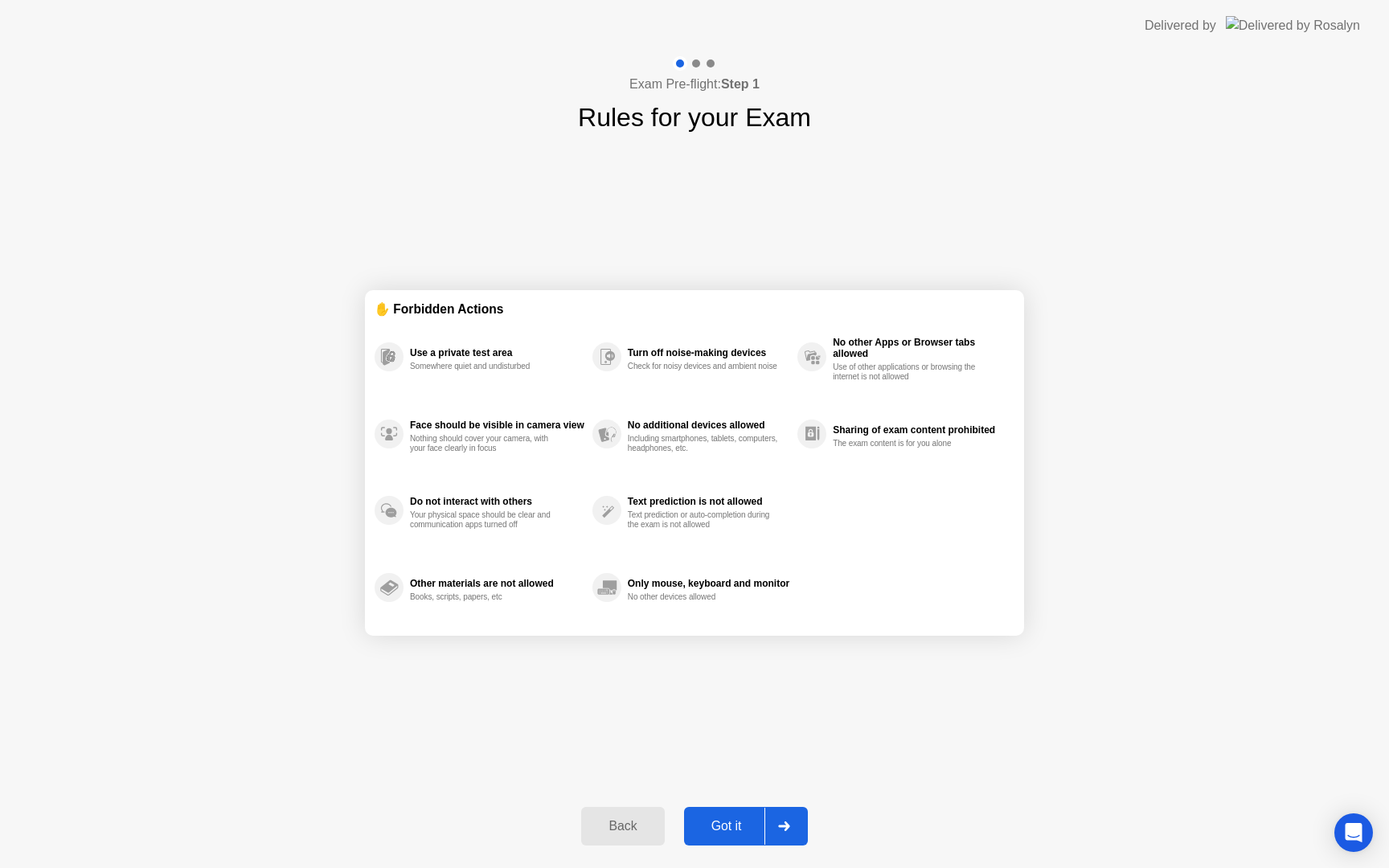
click at [787, 824] on icon at bounding box center [783, 825] width 11 height 9
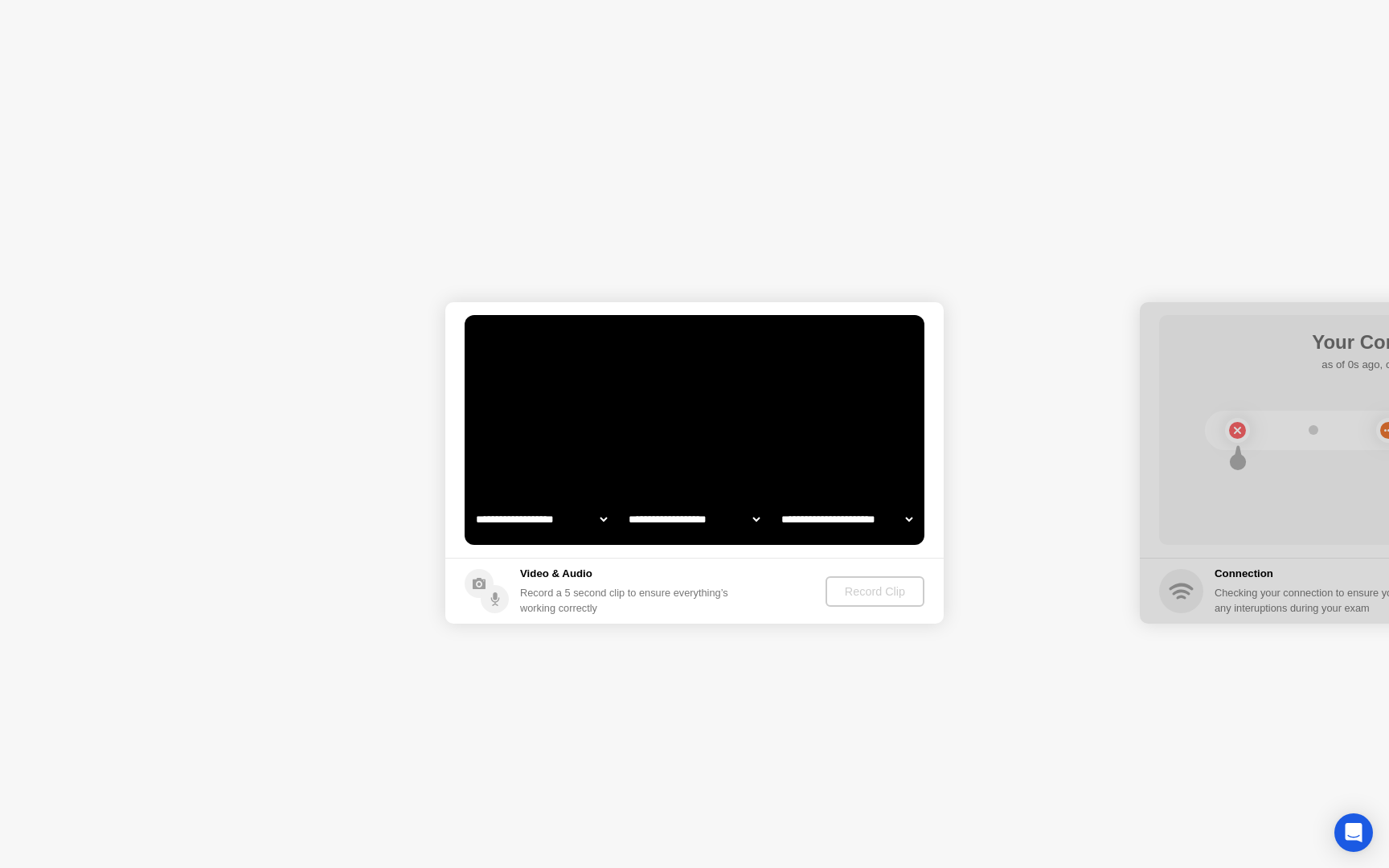
select select "**********"
select select "*******"
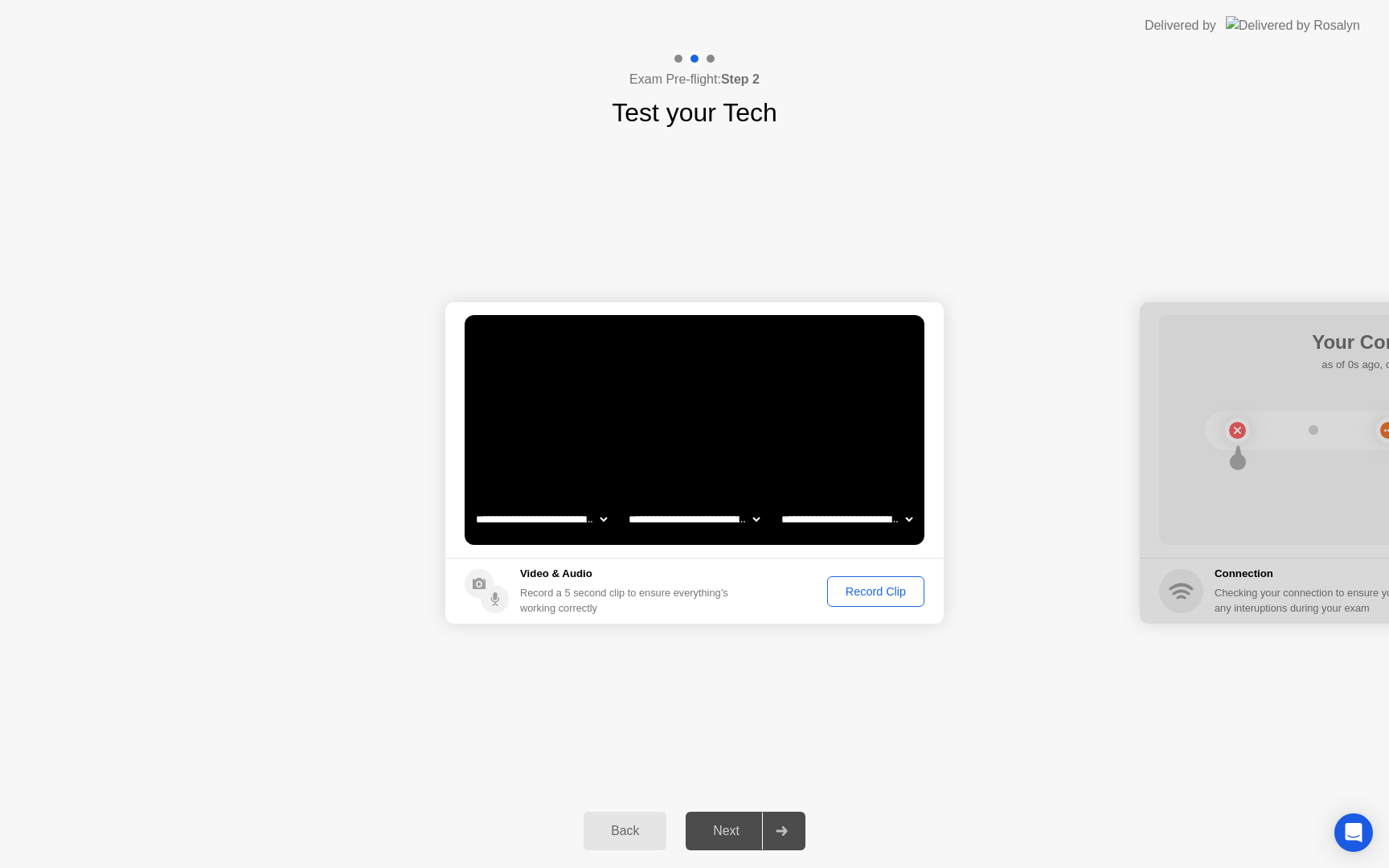
click at [874, 595] on div "Record Clip" at bounding box center [876, 591] width 86 height 13
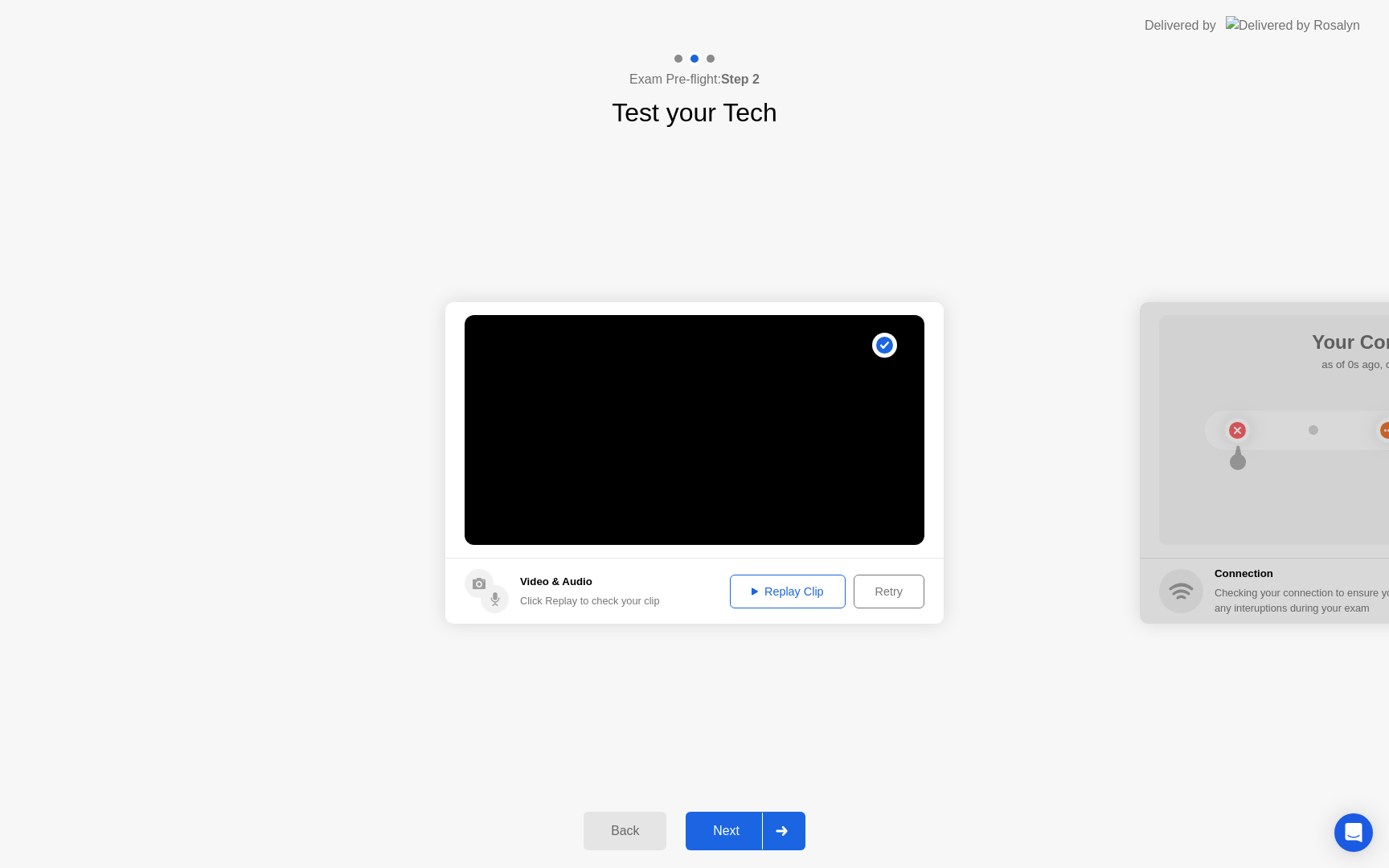
click at [805, 598] on div "Replay Clip" at bounding box center [787, 591] width 105 height 13
click at [751, 587] on icon at bounding box center [755, 591] width 7 height 8
click at [788, 845] on div at bounding box center [780, 831] width 38 height 37
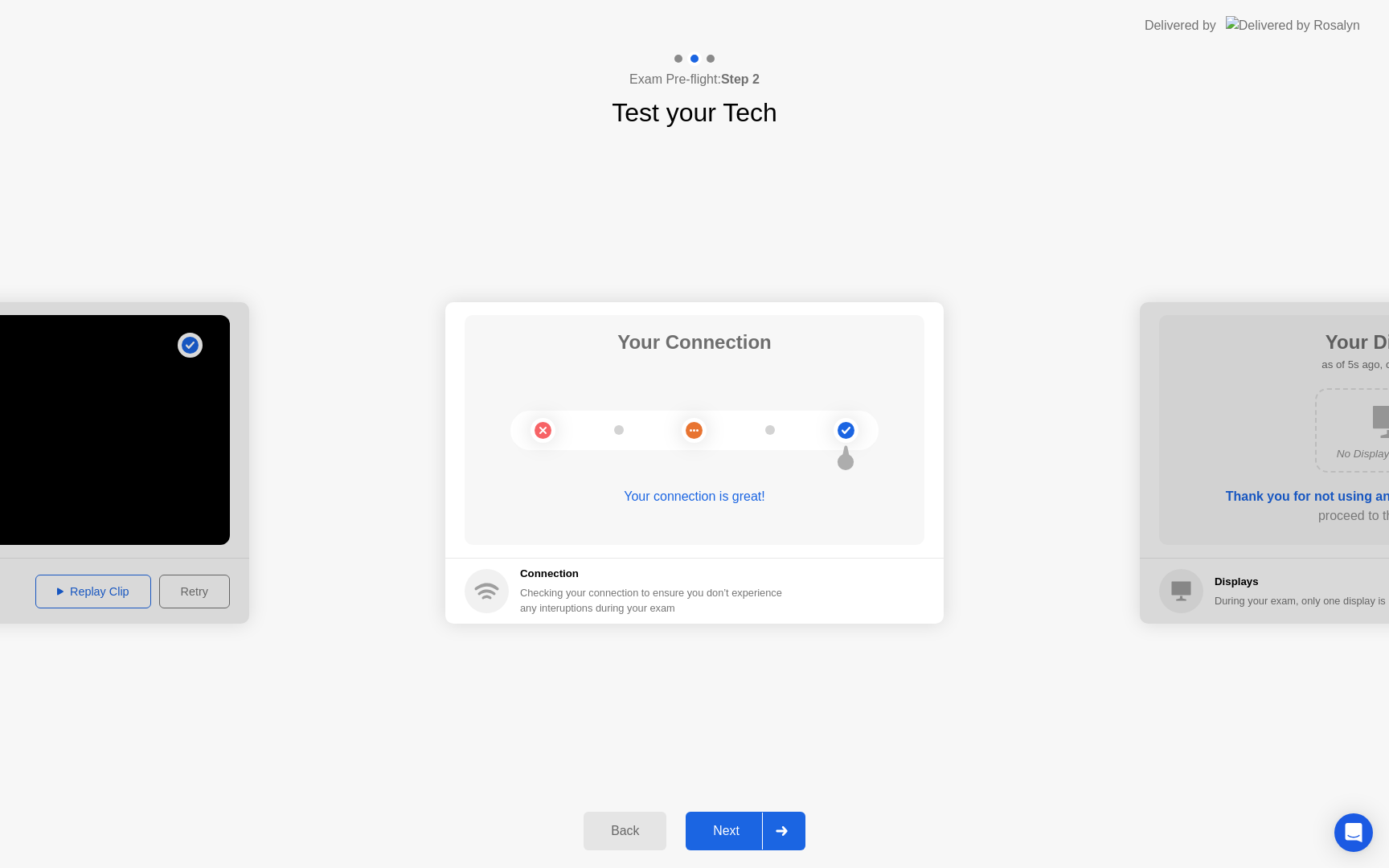
click at [782, 819] on div at bounding box center [780, 831] width 38 height 37
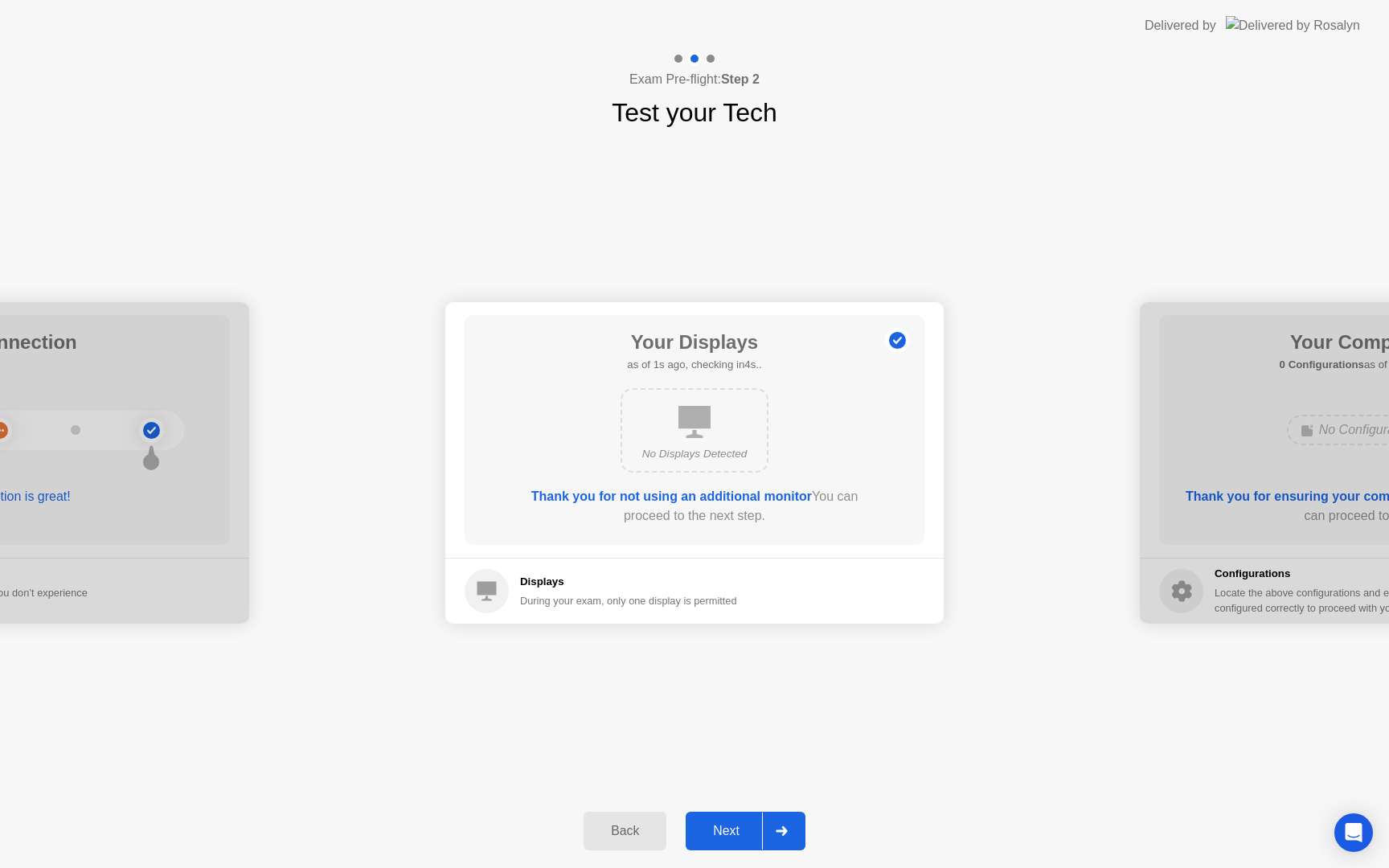
click at [782, 828] on icon at bounding box center [782, 831] width 12 height 9
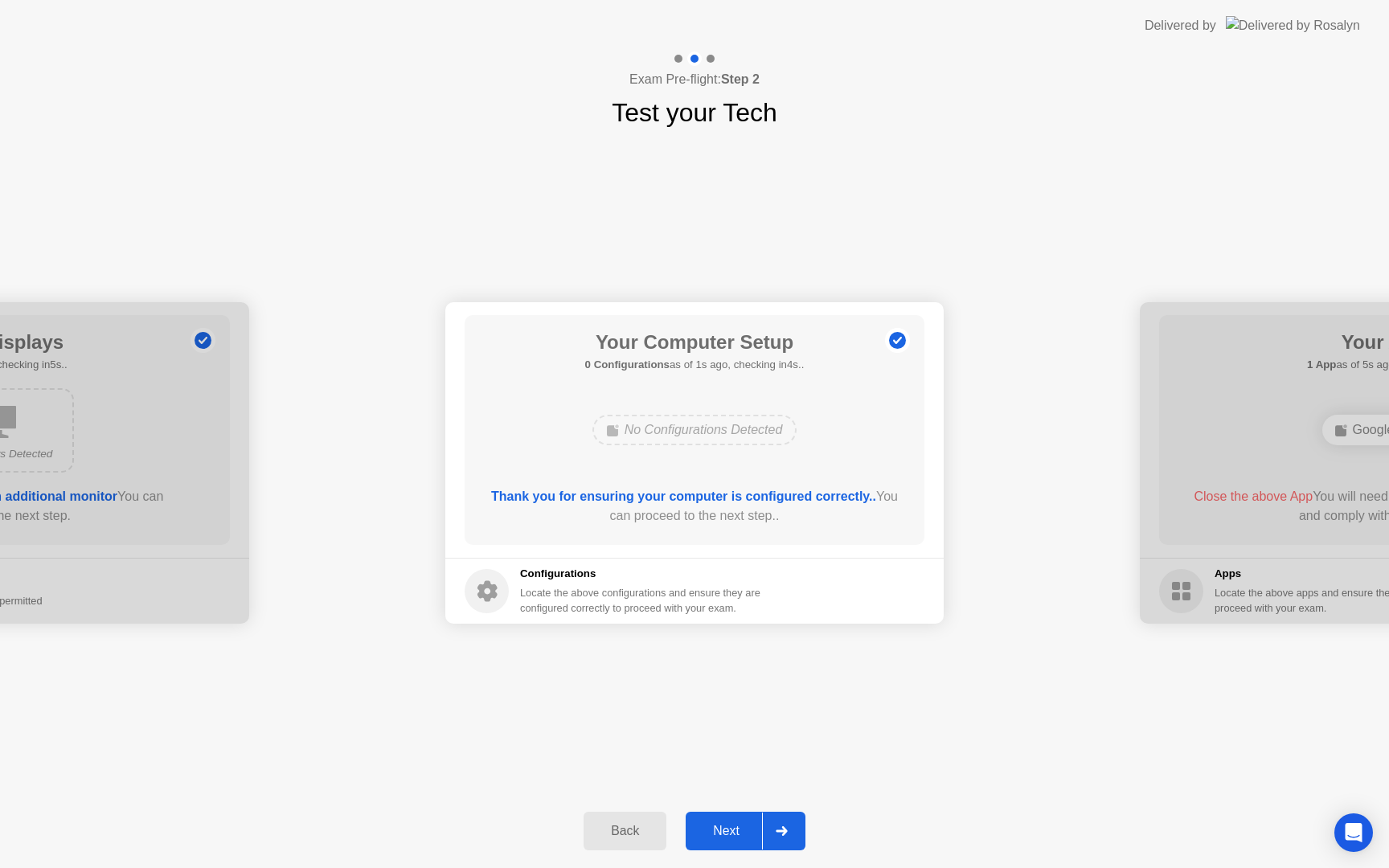
click at [782, 828] on icon at bounding box center [782, 831] width 12 height 9
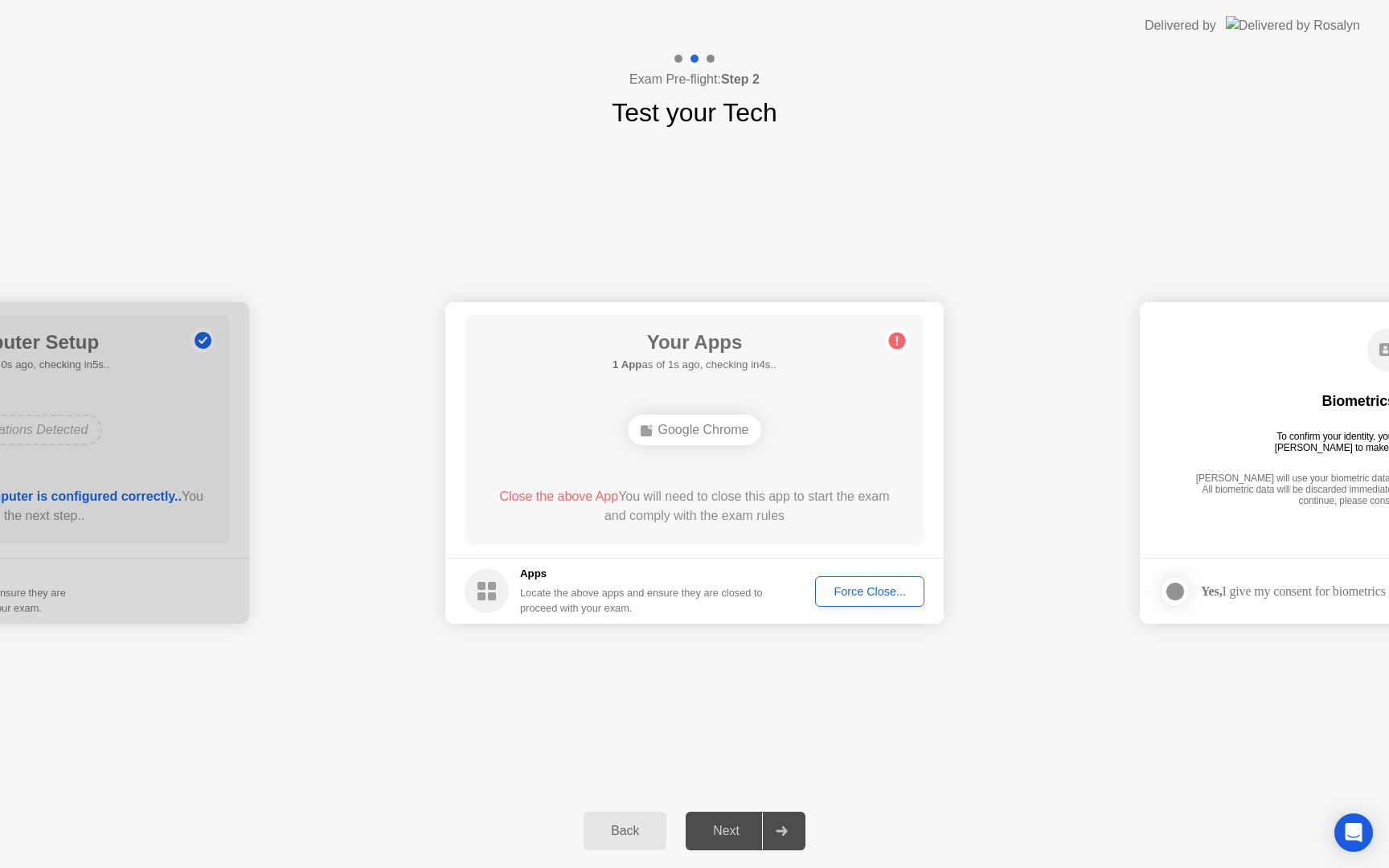
click at [842, 593] on div "Force Close..." at bounding box center [870, 591] width 98 height 13
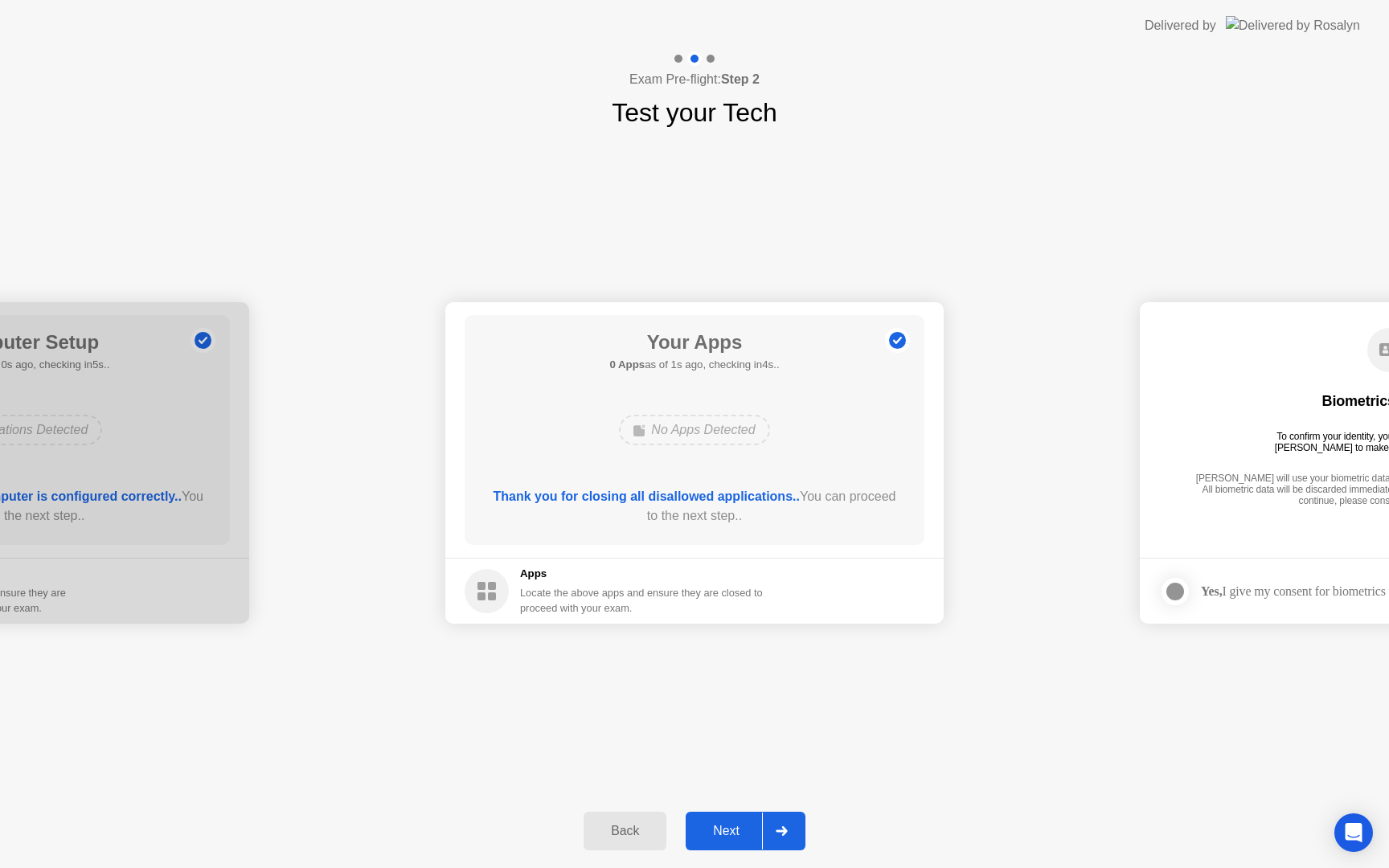
click at [780, 831] on icon at bounding box center [781, 831] width 11 height 9
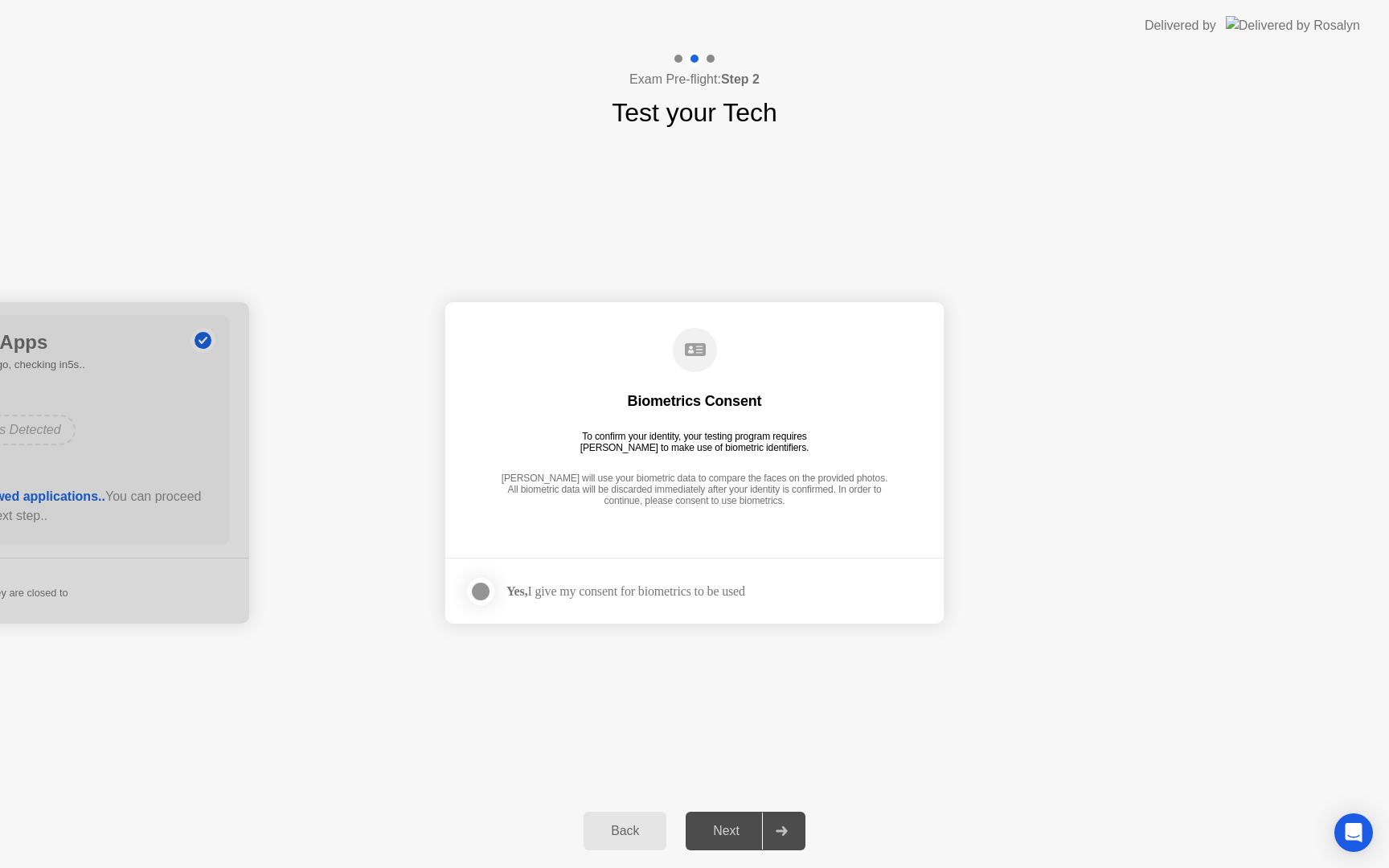
click at [636, 594] on div "Yes, I give my consent for biometrics to be used" at bounding box center [626, 592] width 239 height 15
click at [481, 593] on div at bounding box center [480, 592] width 20 height 20
click at [778, 818] on div at bounding box center [780, 831] width 38 height 37
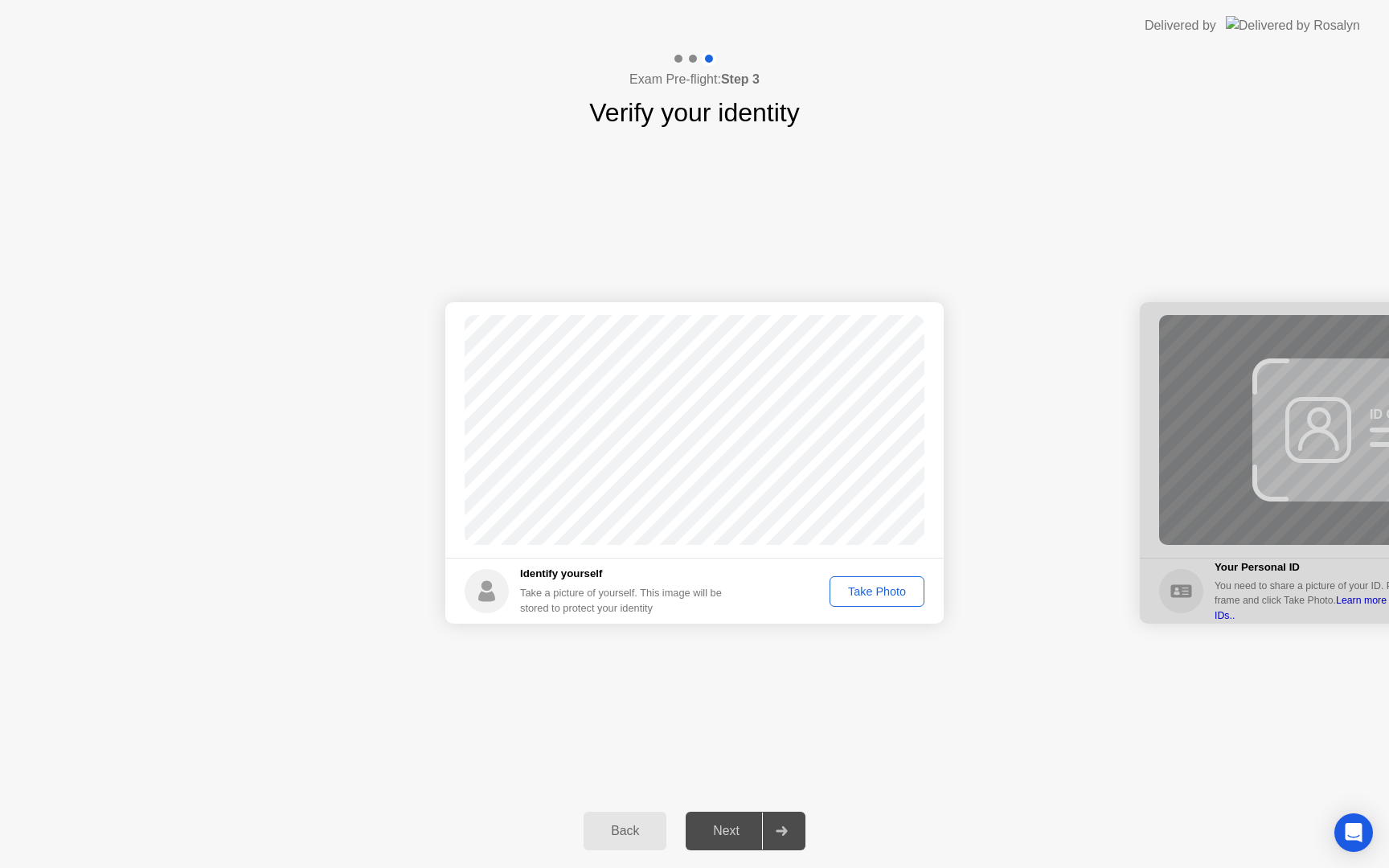
click at [874, 587] on div "Take Photo" at bounding box center [877, 591] width 83 height 13
click at [783, 831] on icon at bounding box center [781, 831] width 11 height 9
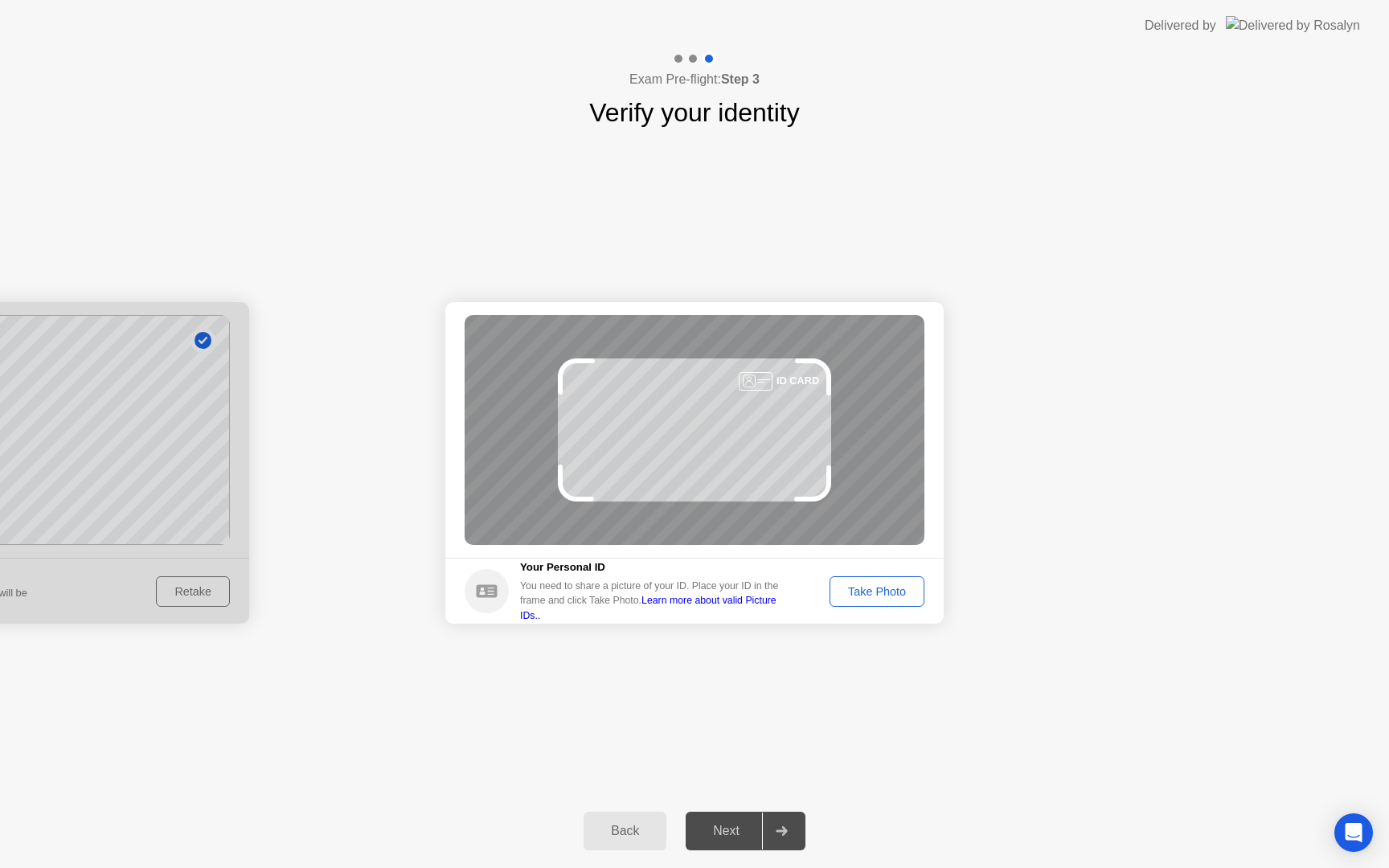
click at [881, 586] on div "Take Photo" at bounding box center [877, 591] width 83 height 13
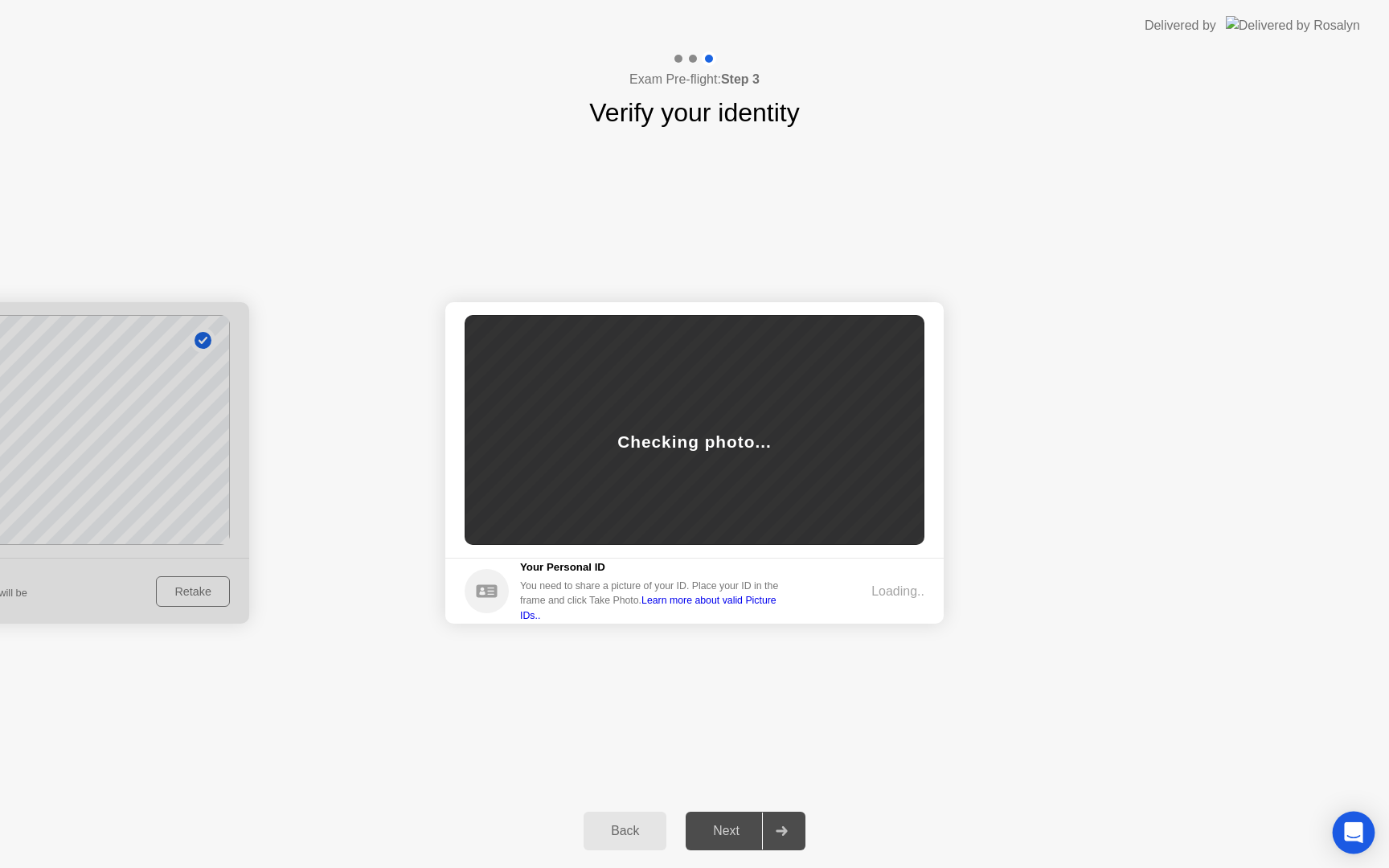
click at [1353, 830] on icon "Open Intercom Messenger" at bounding box center [1353, 832] width 19 height 21
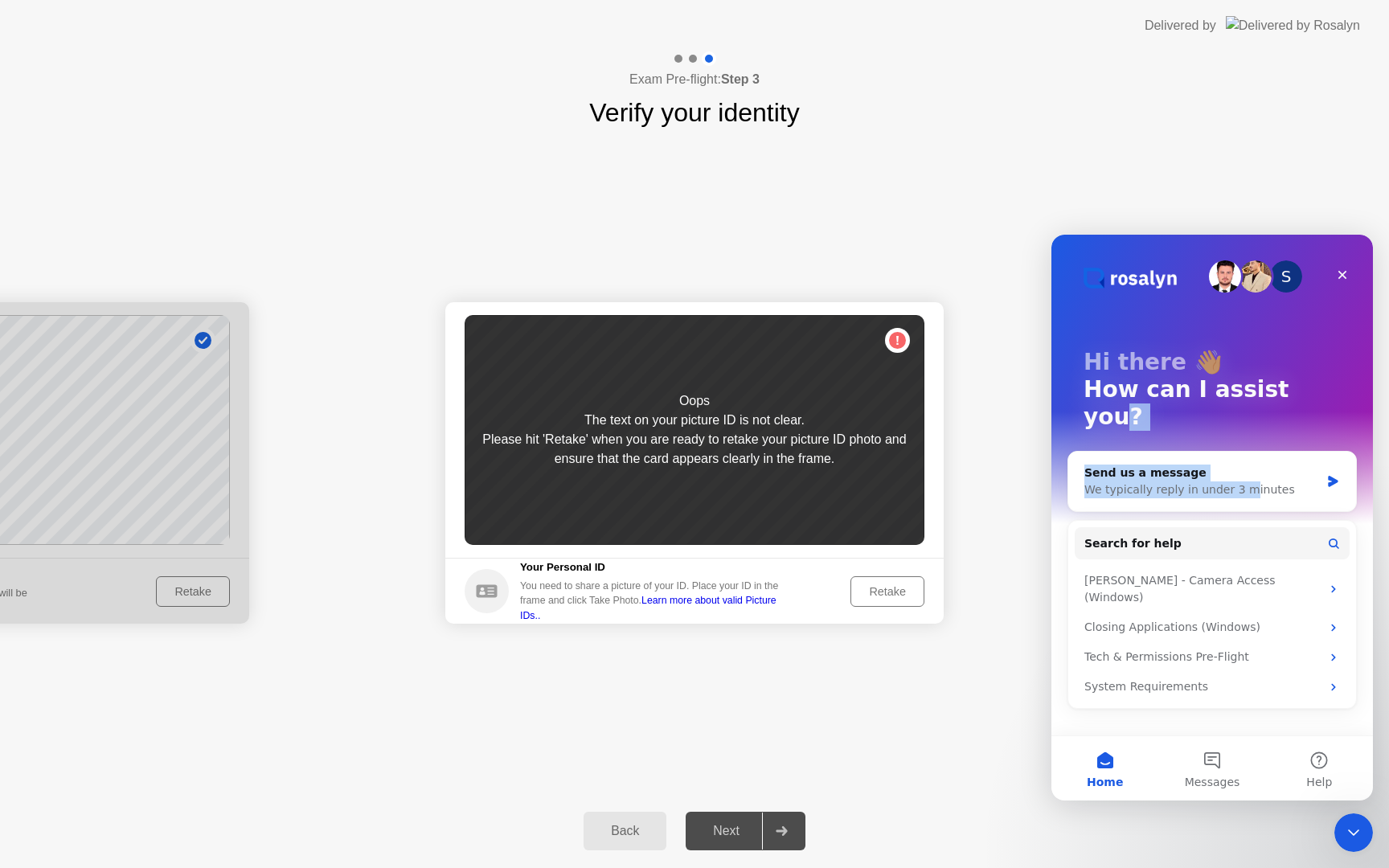
drag, startPoint x: 1242, startPoint y: 454, endPoint x: 1286, endPoint y: 377, distance: 88.7
click at [1286, 377] on div "S Hi there 👋 How can I assist you? Send us a message We typically reply in unde…" at bounding box center [1212, 485] width 321 height 501
click at [1324, 368] on p "Hi there 👋" at bounding box center [1212, 362] width 258 height 27
click at [1216, 774] on button "Messages" at bounding box center [1212, 769] width 107 height 65
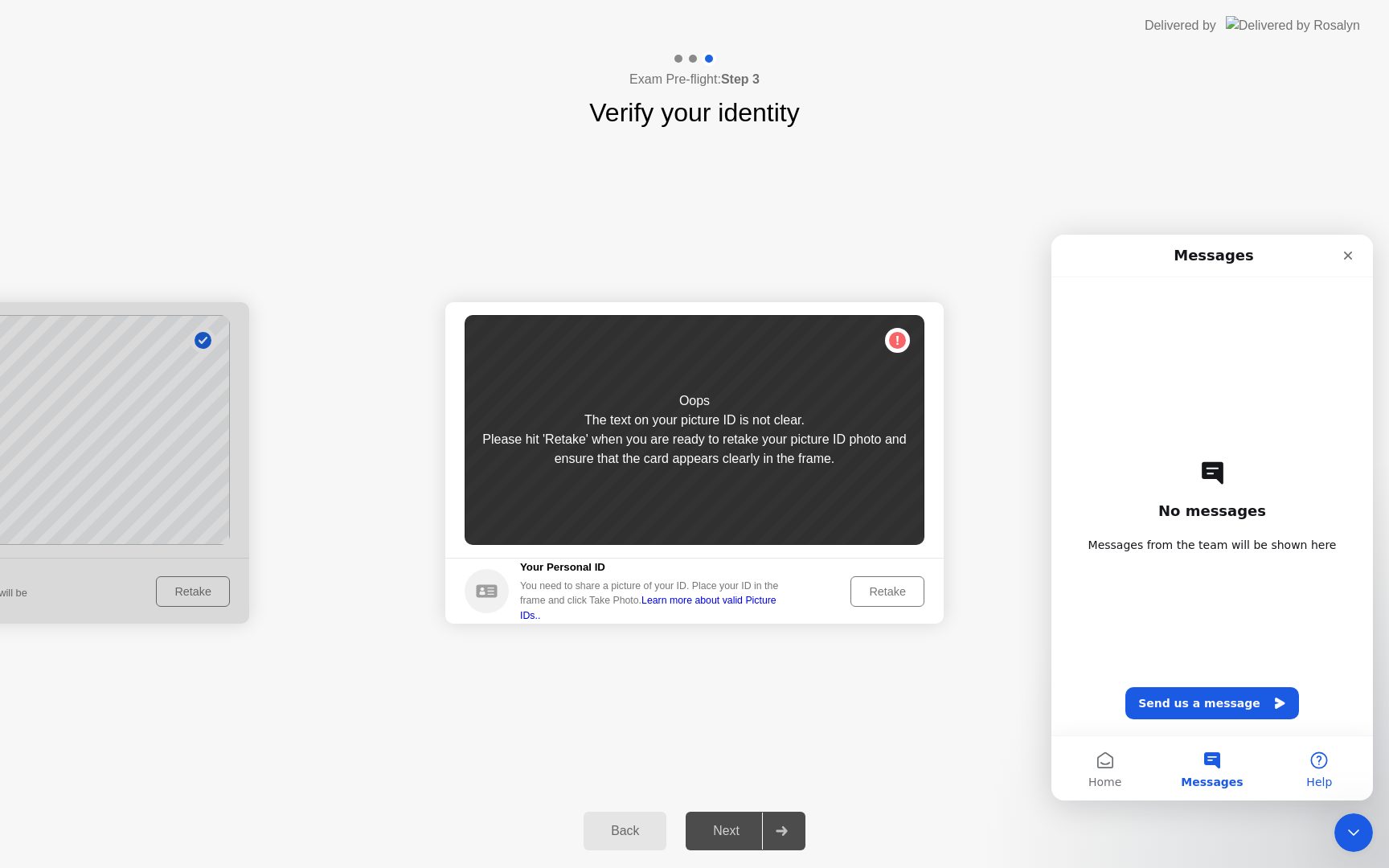
click at [1317, 766] on button "Help" at bounding box center [1319, 769] width 107 height 65
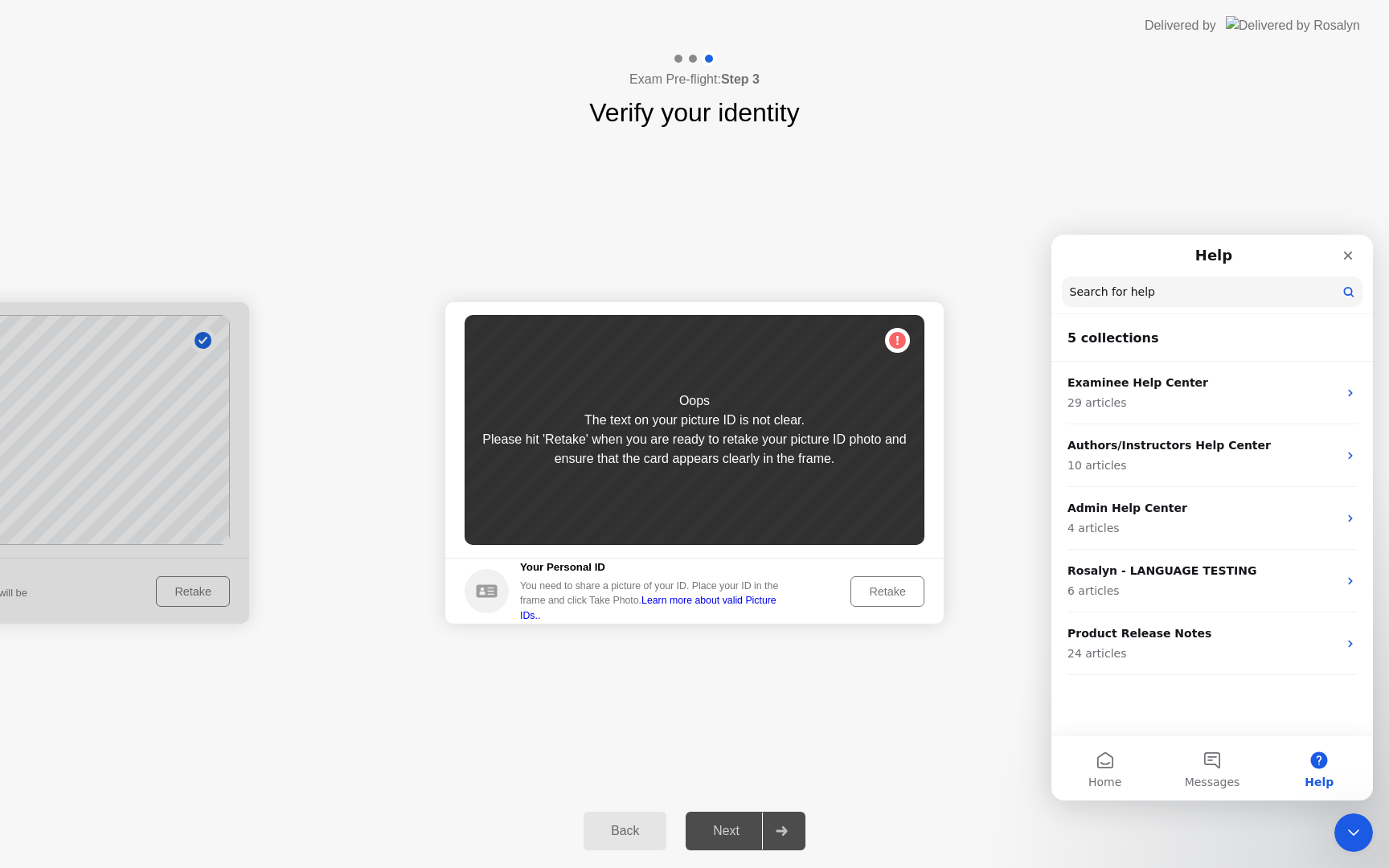
click at [1163, 289] on input "Search for help" at bounding box center [1212, 292] width 301 height 31
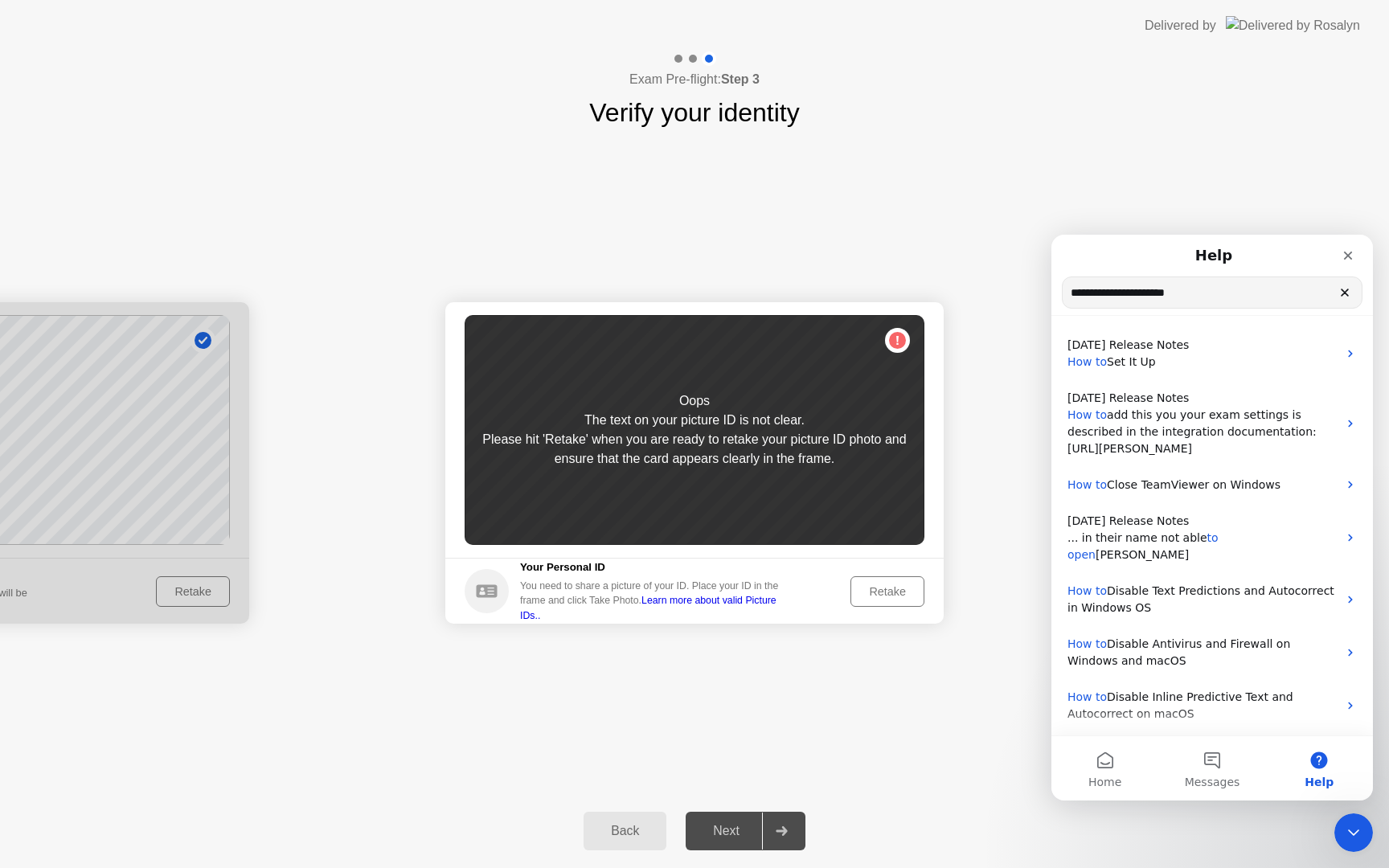
drag, startPoint x: 1136, startPoint y: 291, endPoint x: 1261, endPoint y: 291, distance: 125.0
click at [1261, 291] on input "**********" at bounding box center [1212, 292] width 299 height 31
type input "**********"
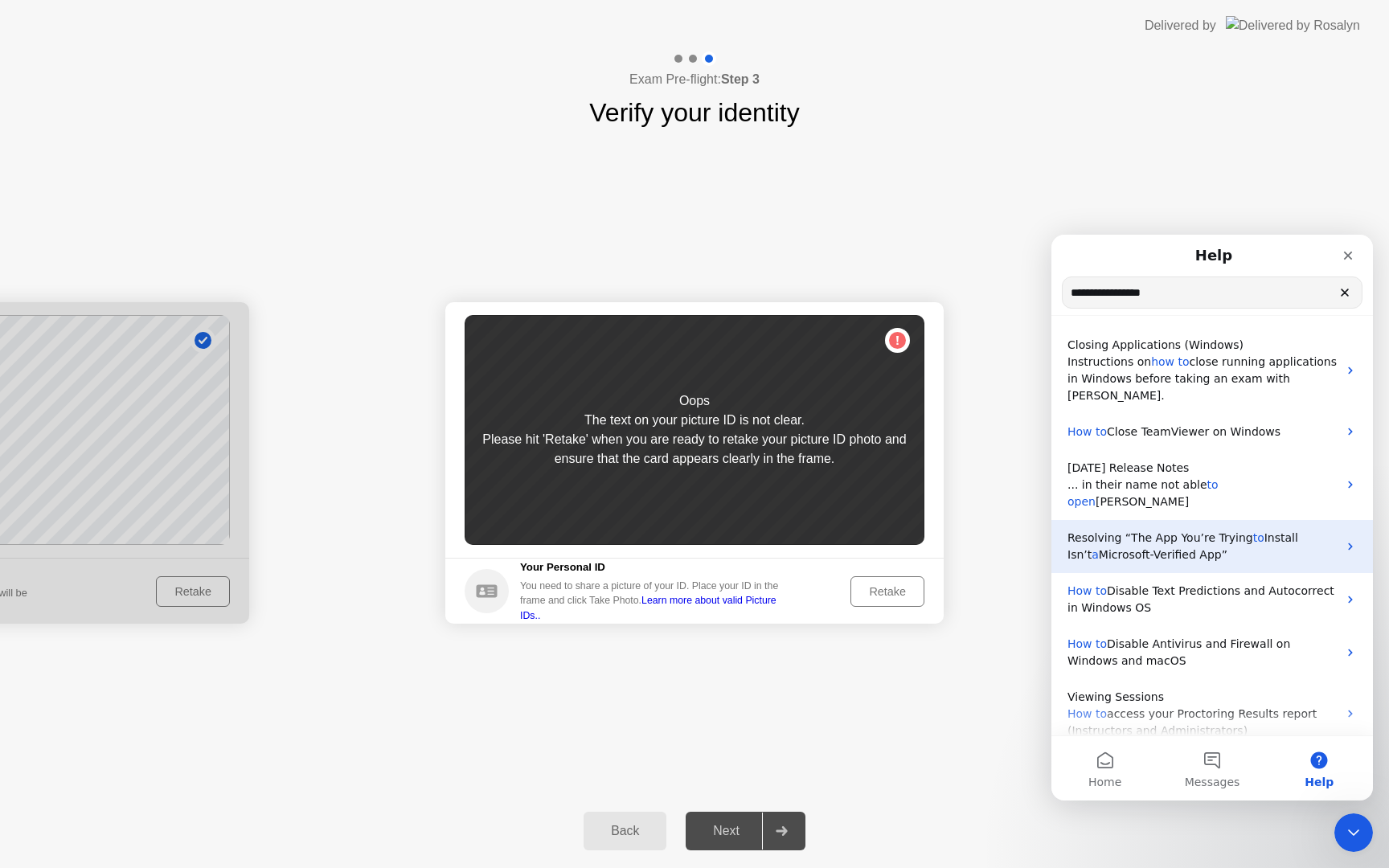
scroll to position [172, 0]
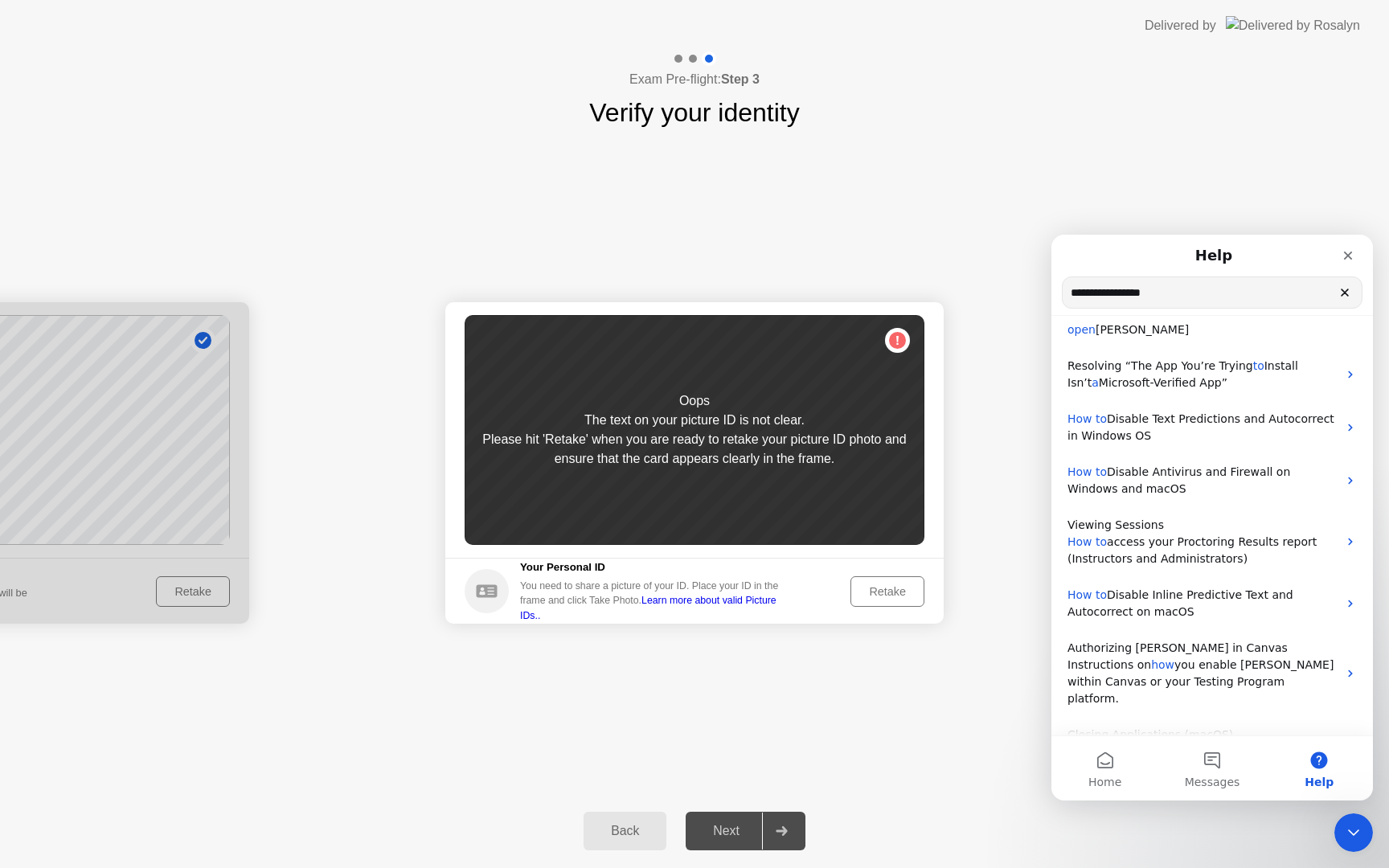
click at [632, 838] on div "Back" at bounding box center [625, 831] width 73 height 14
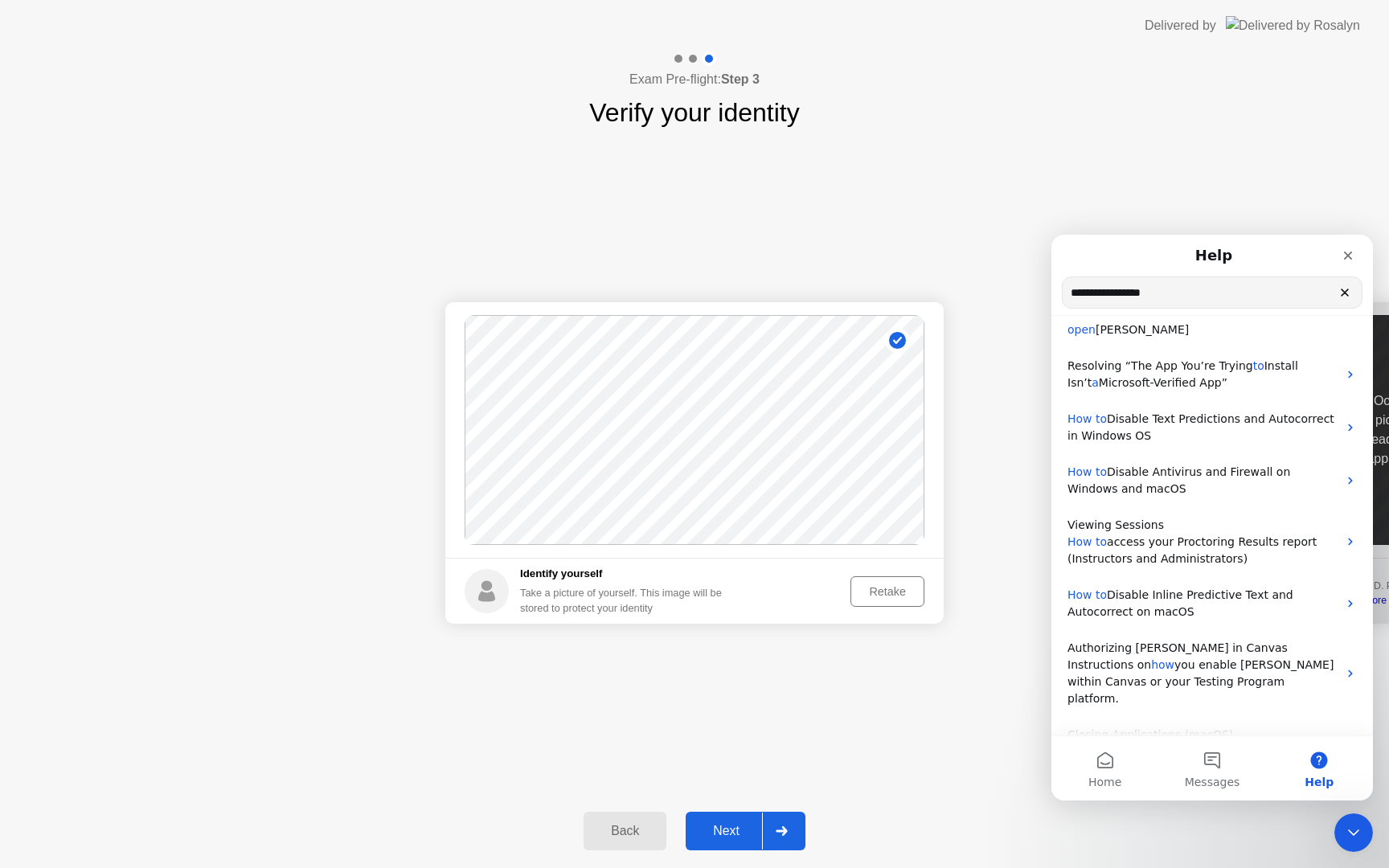
click at [632, 838] on div "Back" at bounding box center [625, 831] width 73 height 14
select select "**********"
select select "*******"
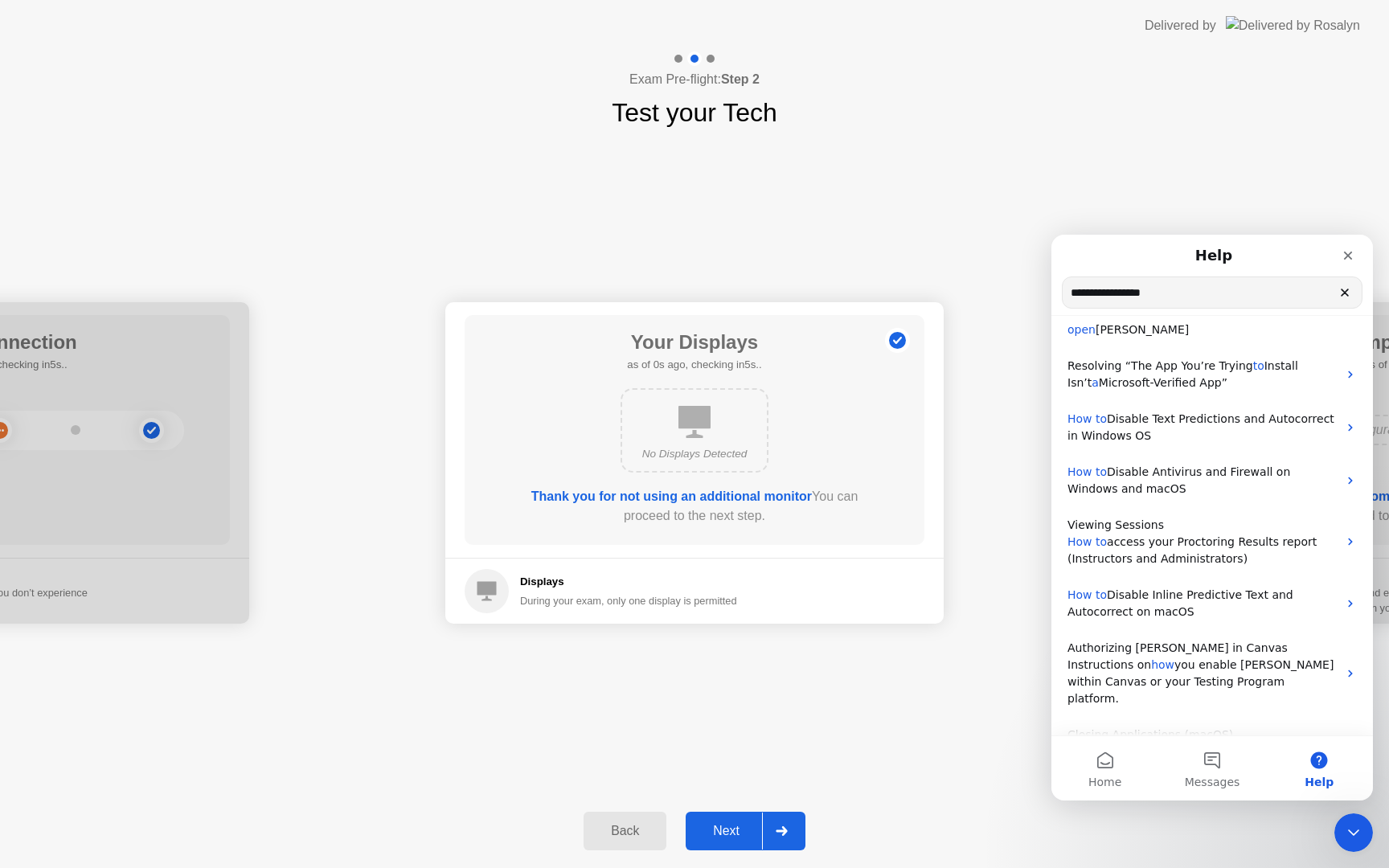
click at [632, 838] on div "Back" at bounding box center [625, 831] width 73 height 14
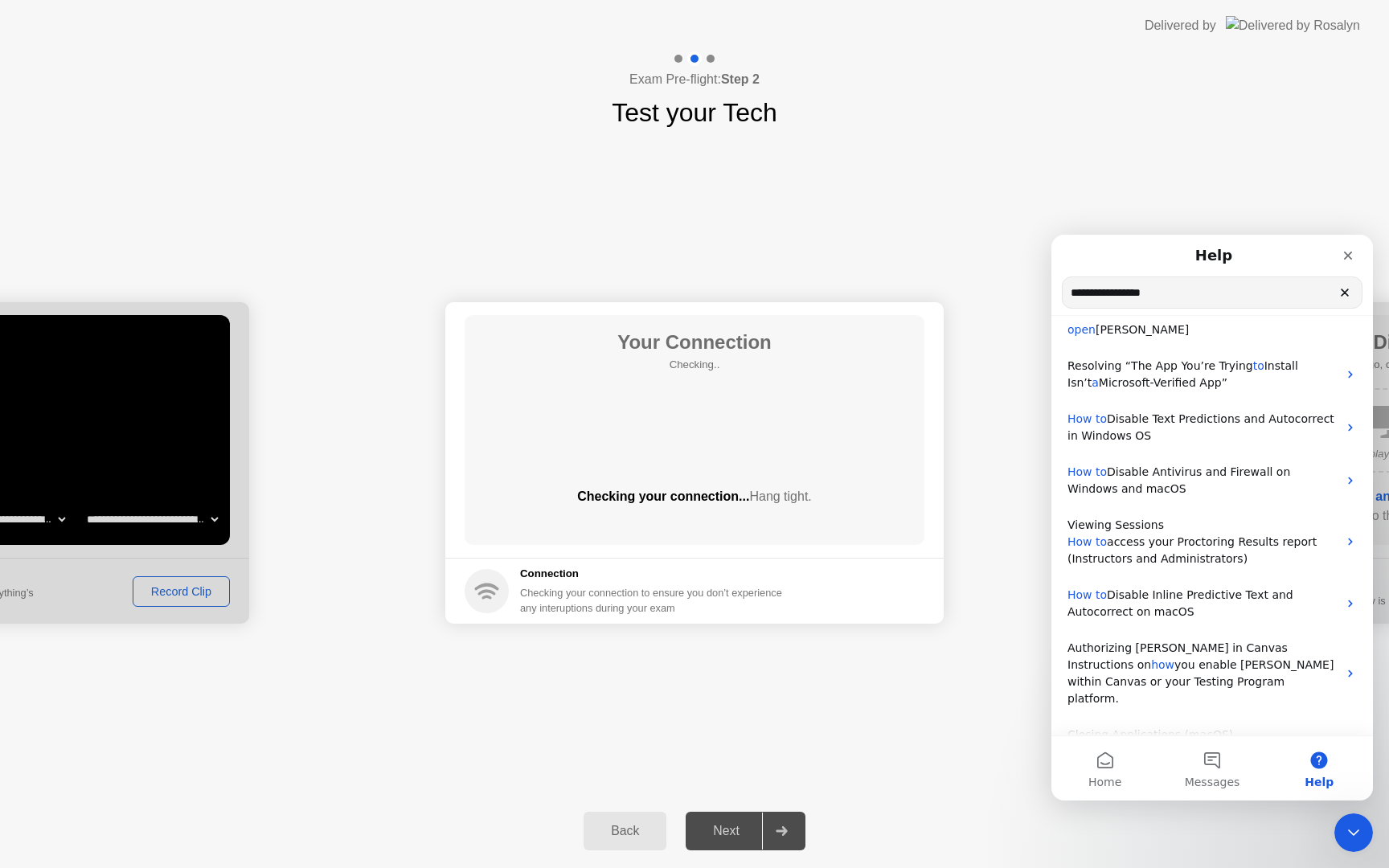
click at [632, 838] on div "Back" at bounding box center [625, 831] width 73 height 14
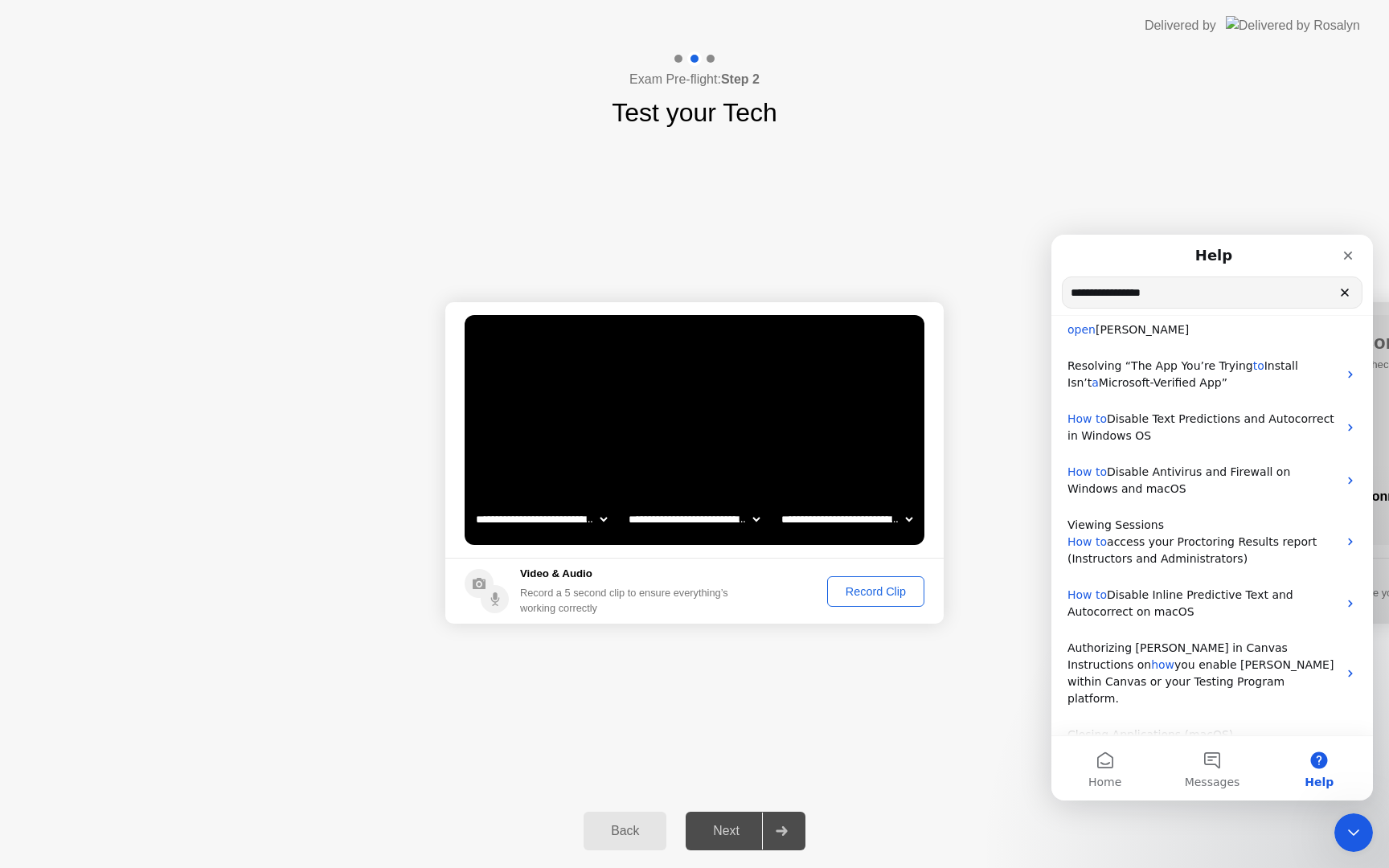
click at [632, 838] on div "Back" at bounding box center [625, 831] width 73 height 14
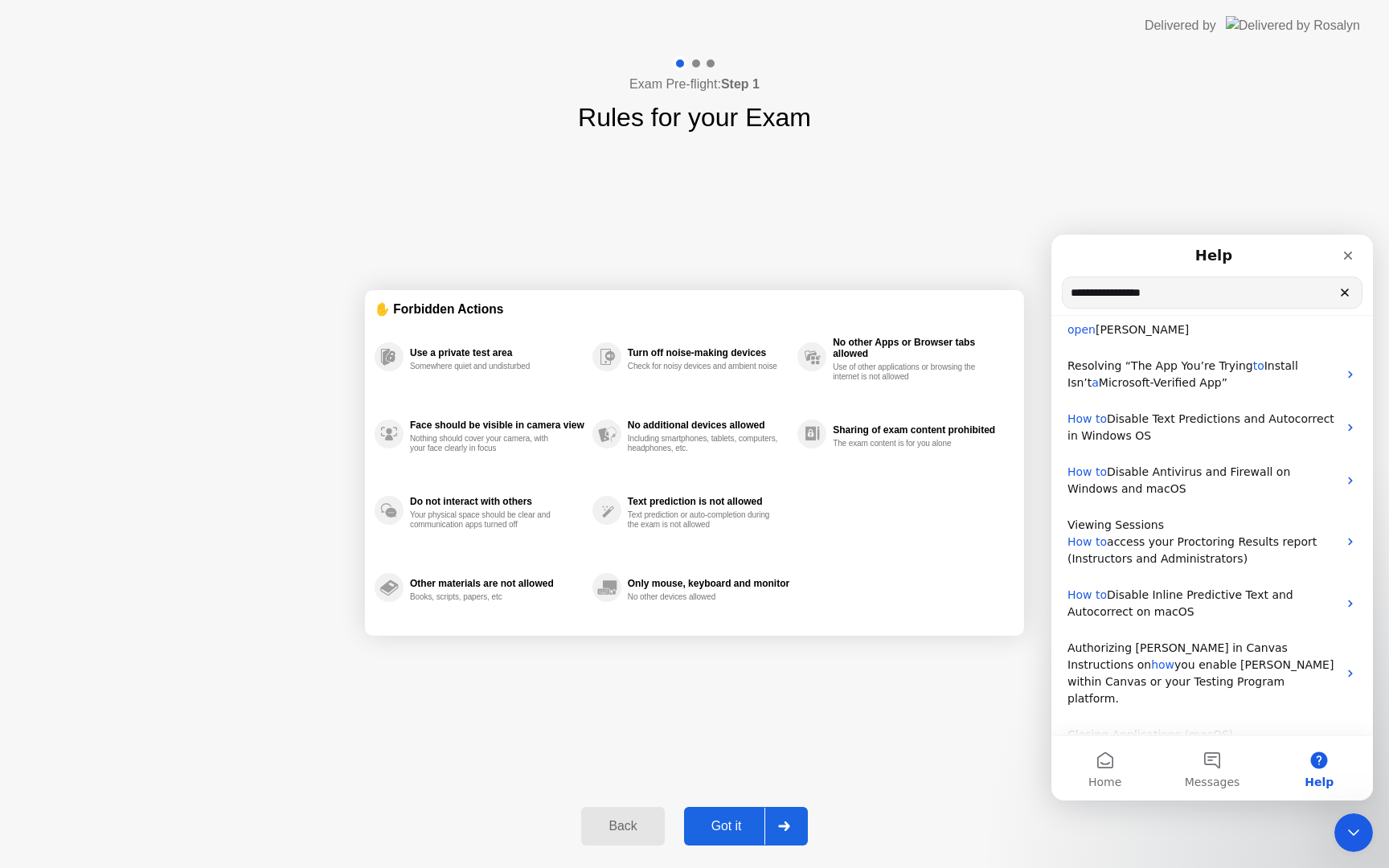
click at [632, 838] on button "Back" at bounding box center [622, 825] width 82 height 38
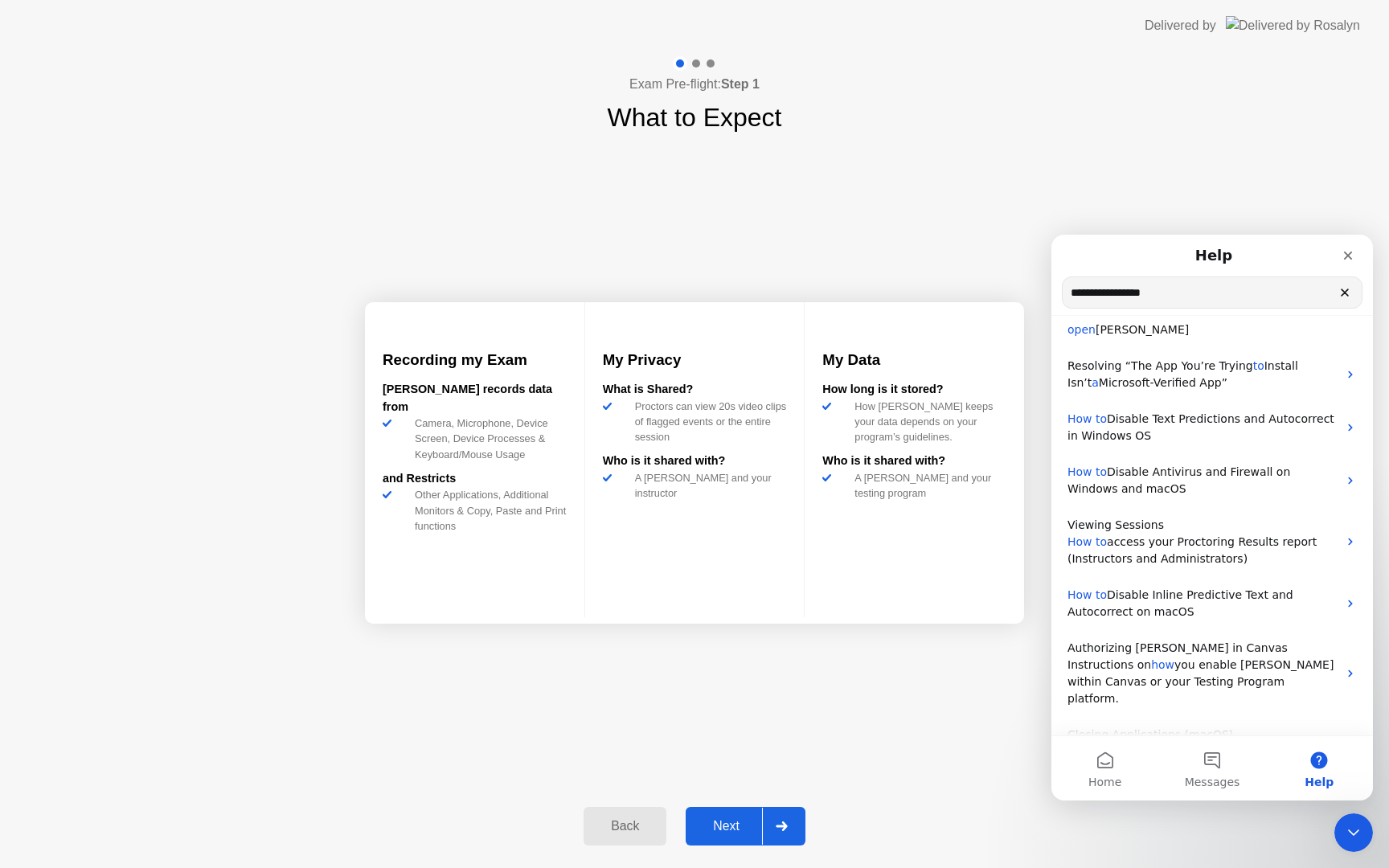
click at [632, 838] on button "Back" at bounding box center [625, 825] width 82 height 38
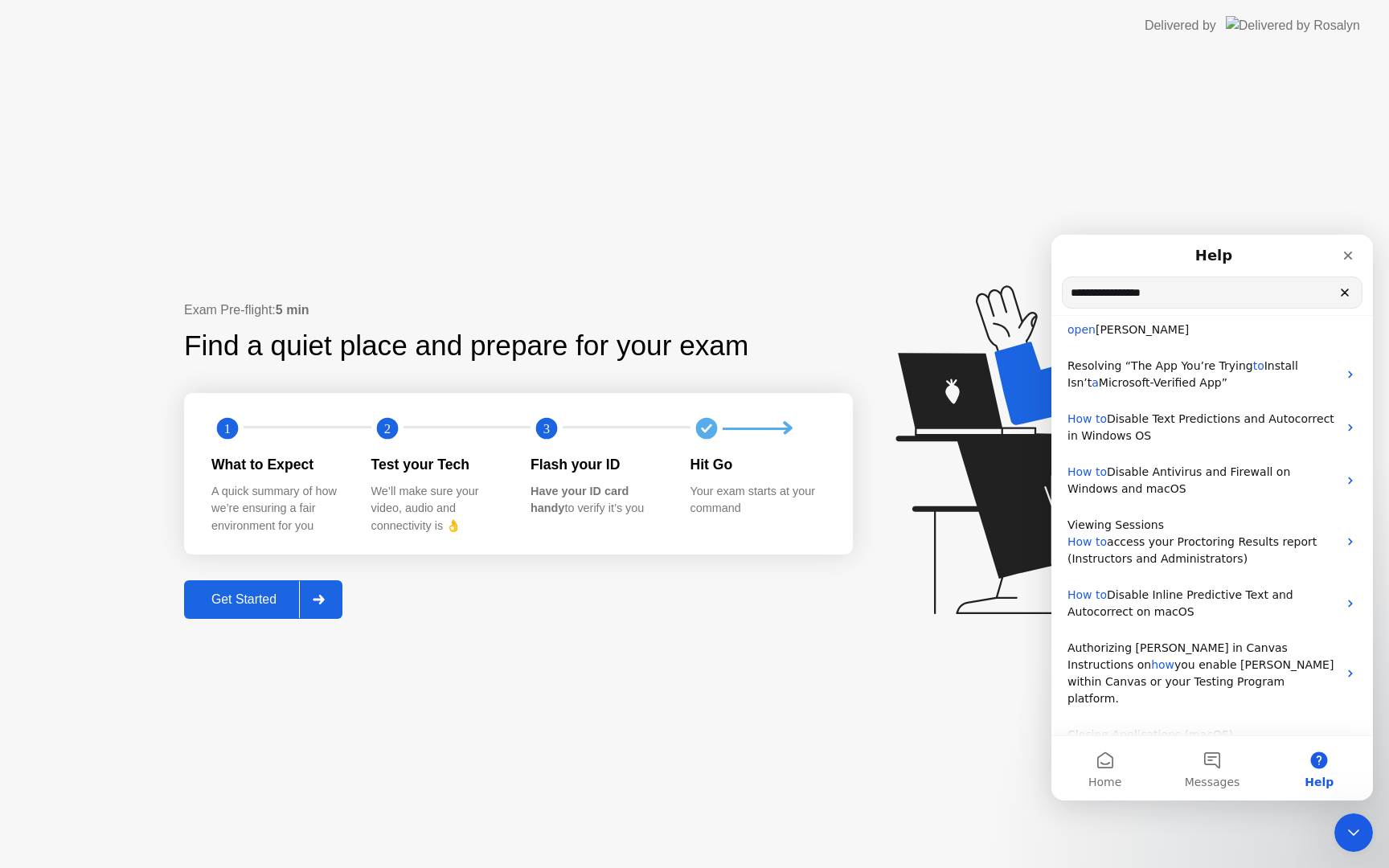
click at [632, 838] on div "Exam Pre-flight: 5 min Find a quiet place and prepare for your exam 1 2 3 What …" at bounding box center [694, 460] width 1389 height 817
click at [1349, 249] on icon "Close" at bounding box center [1347, 255] width 13 height 13
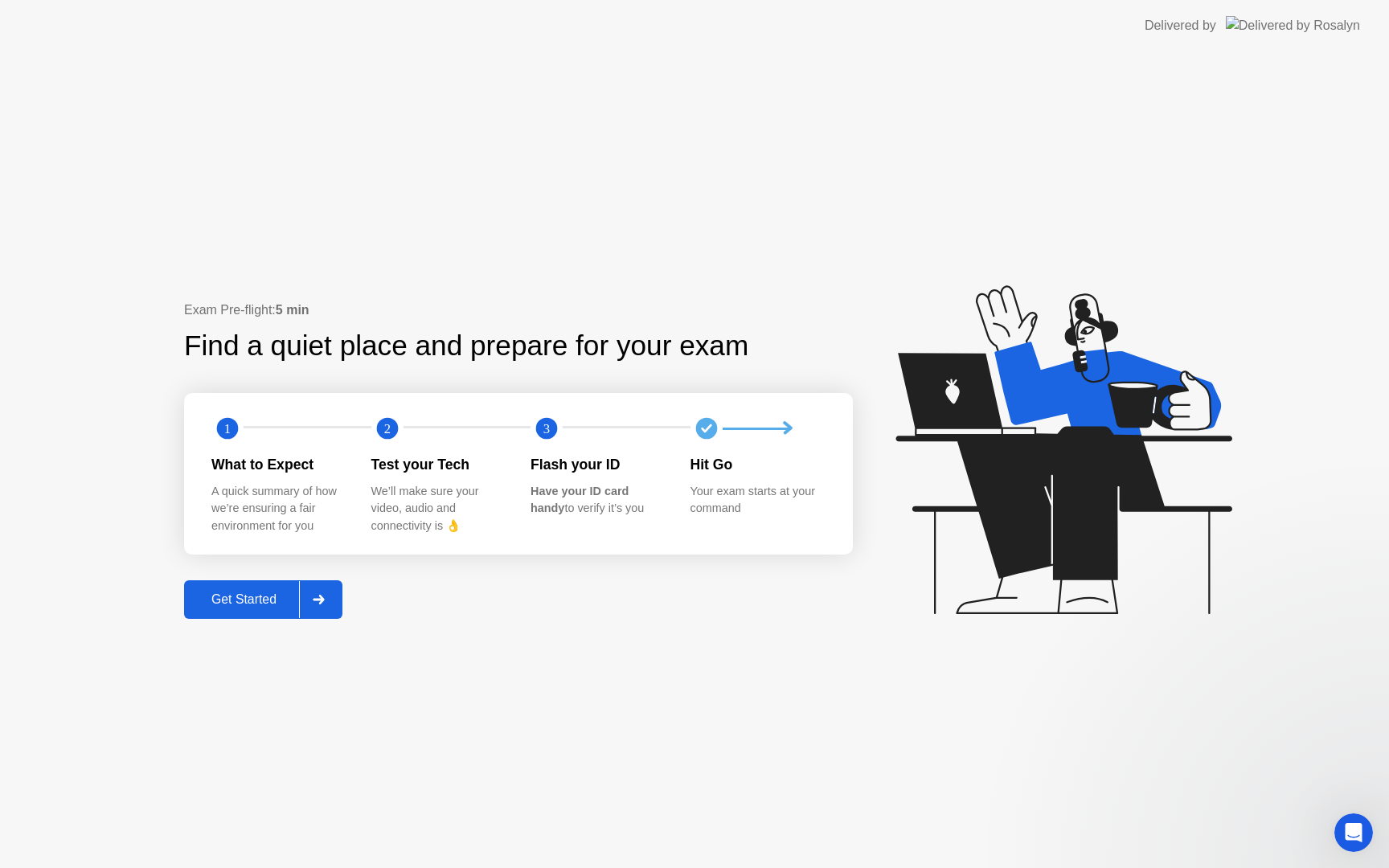
scroll to position [0, 0]
